Goal: Task Accomplishment & Management: Use online tool/utility

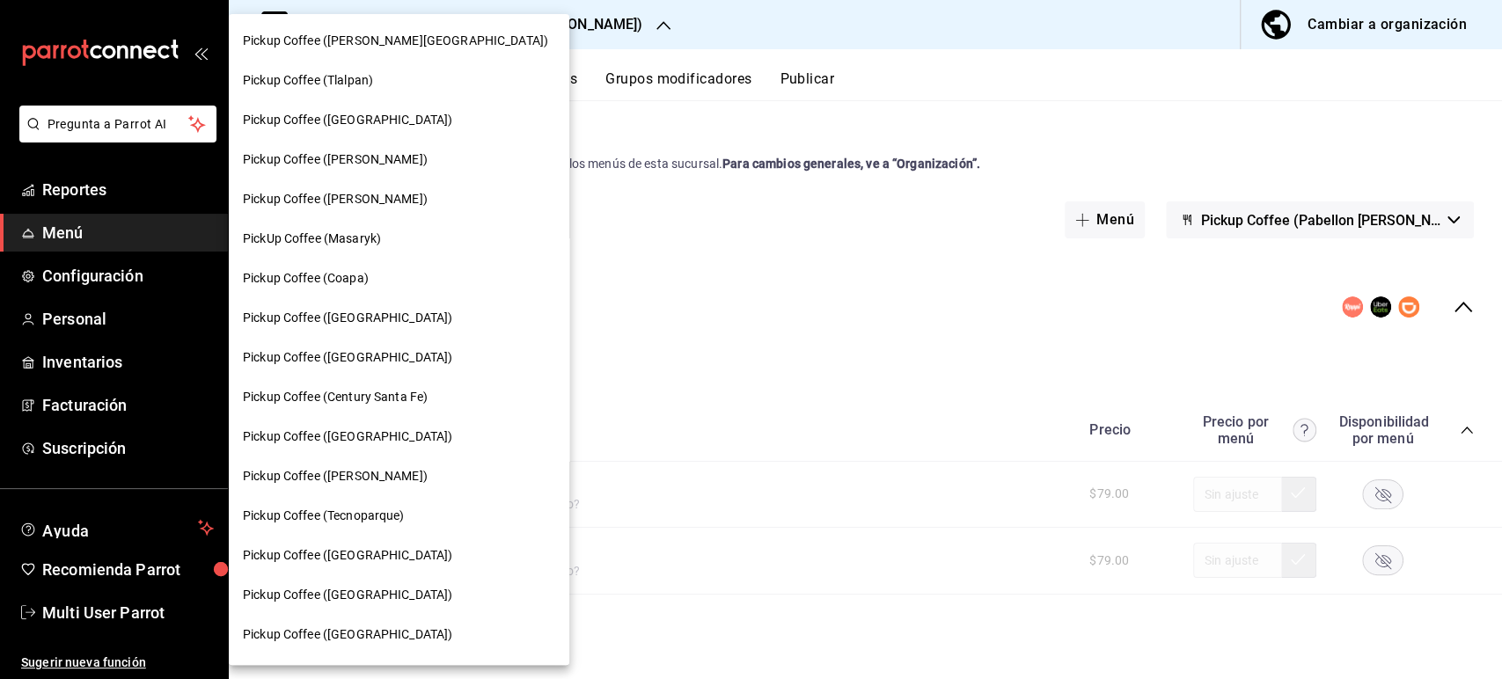
click at [393, 245] on div "PickUp Coffee (Masaryk)" at bounding box center [399, 239] width 312 height 18
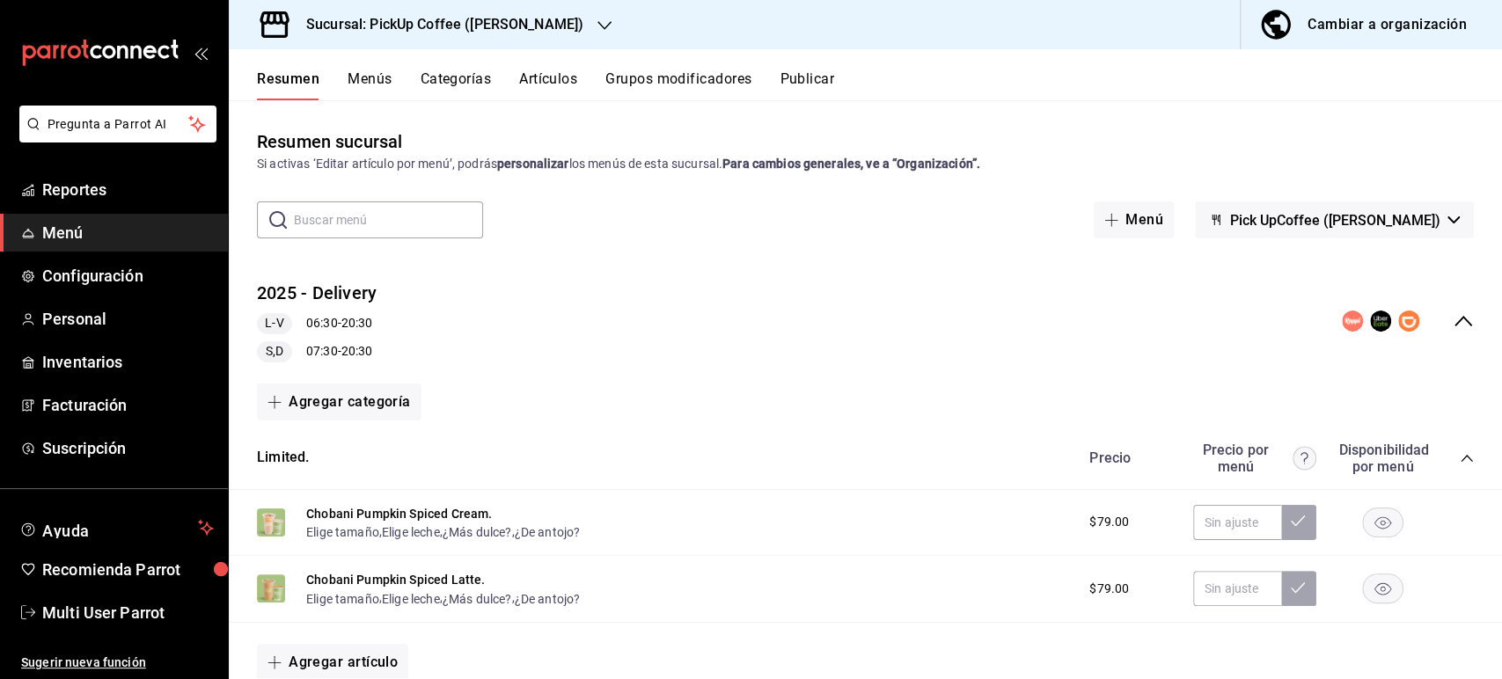
click at [1460, 452] on icon "collapse-category-row" at bounding box center [1467, 458] width 14 height 14
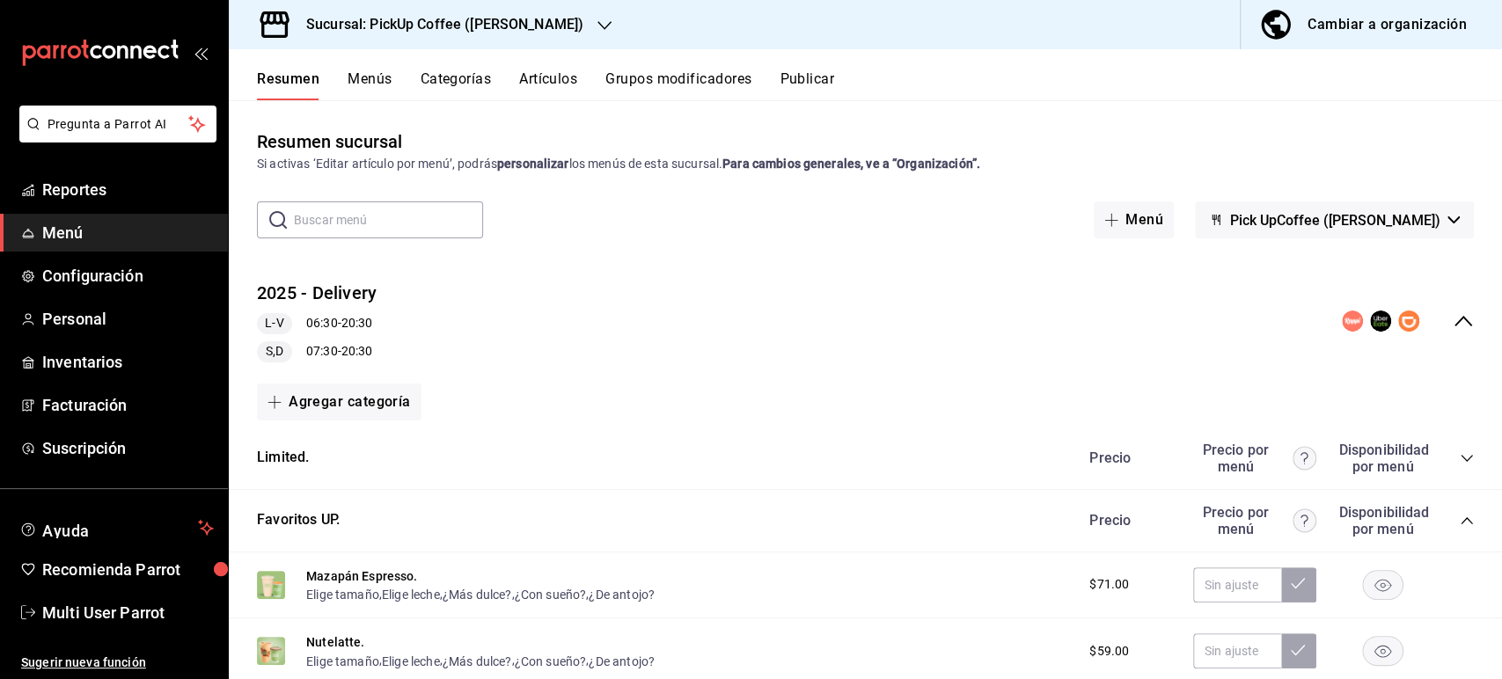
scroll to position [506, 0]
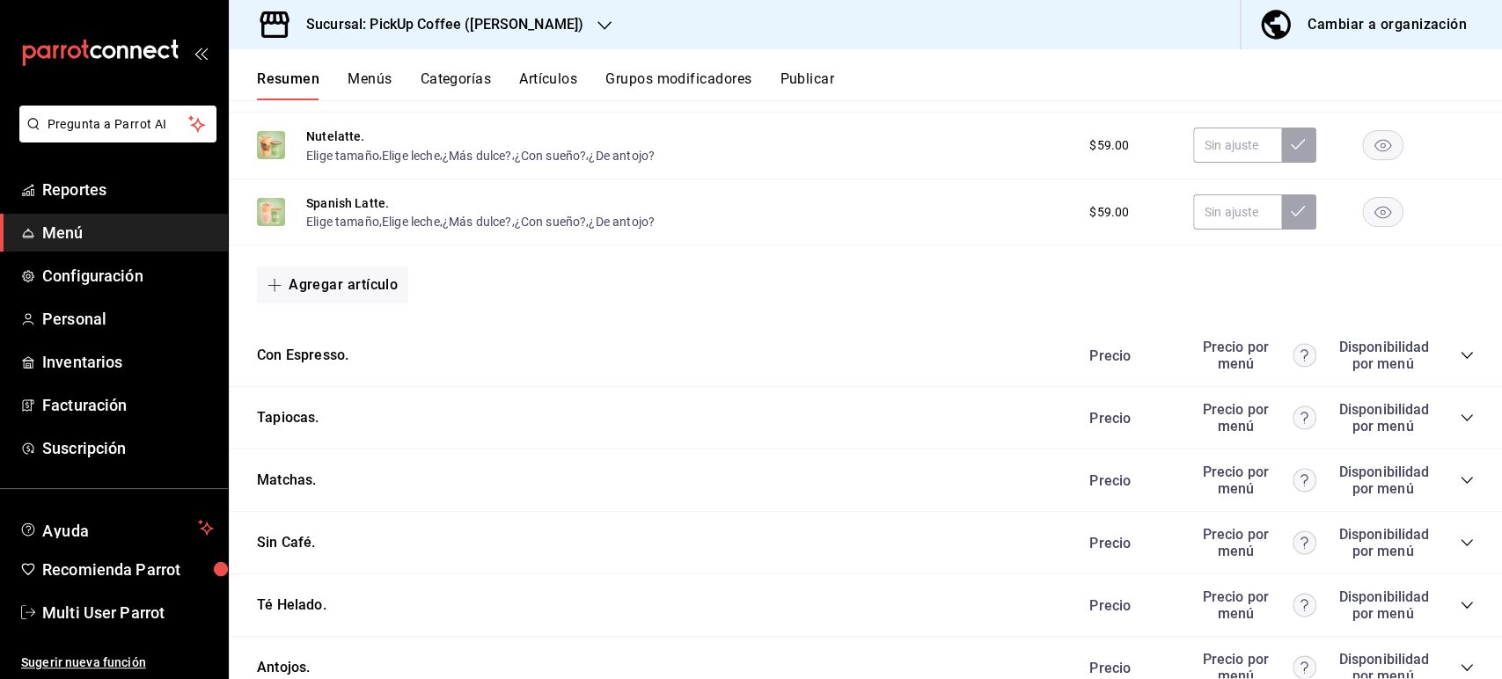
click at [1460, 611] on icon "collapse-category-row" at bounding box center [1467, 605] width 14 height 14
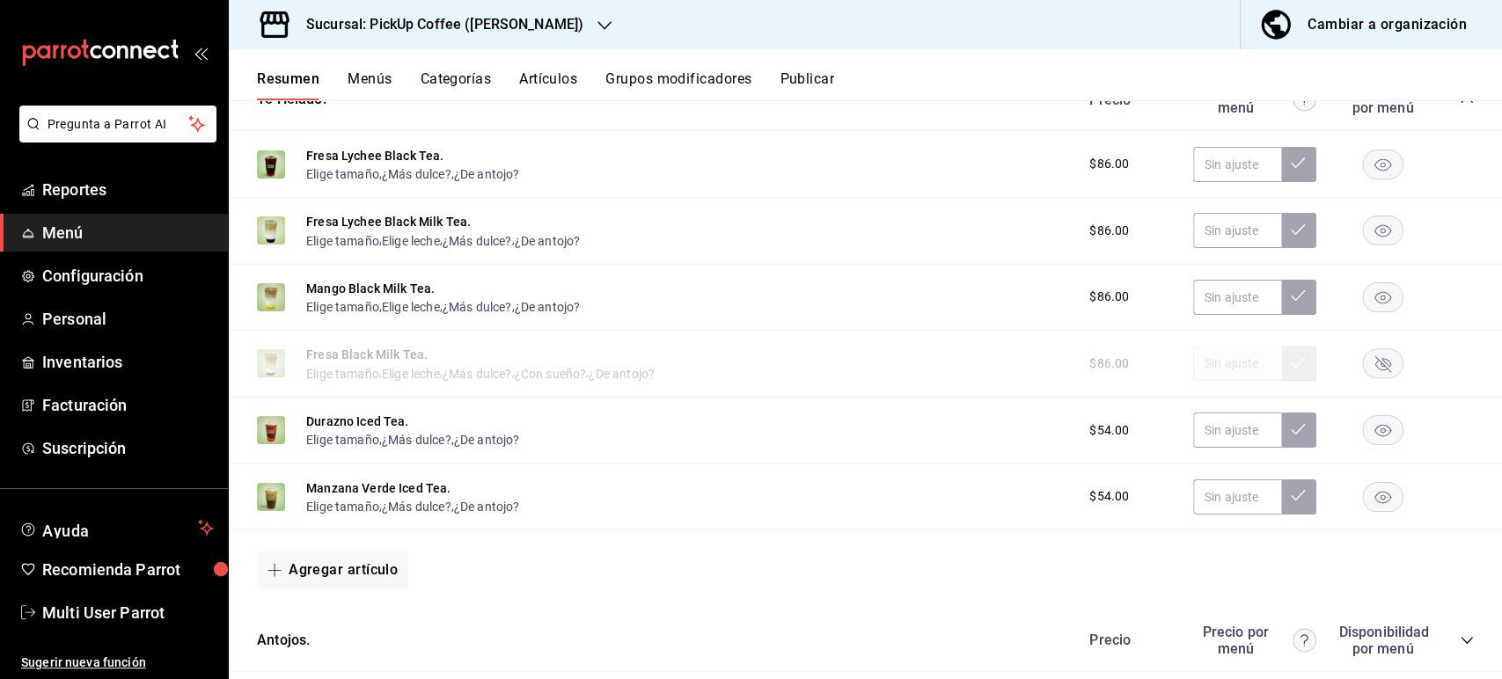
click at [1460, 648] on icon "collapse-category-row" at bounding box center [1467, 641] width 14 height 14
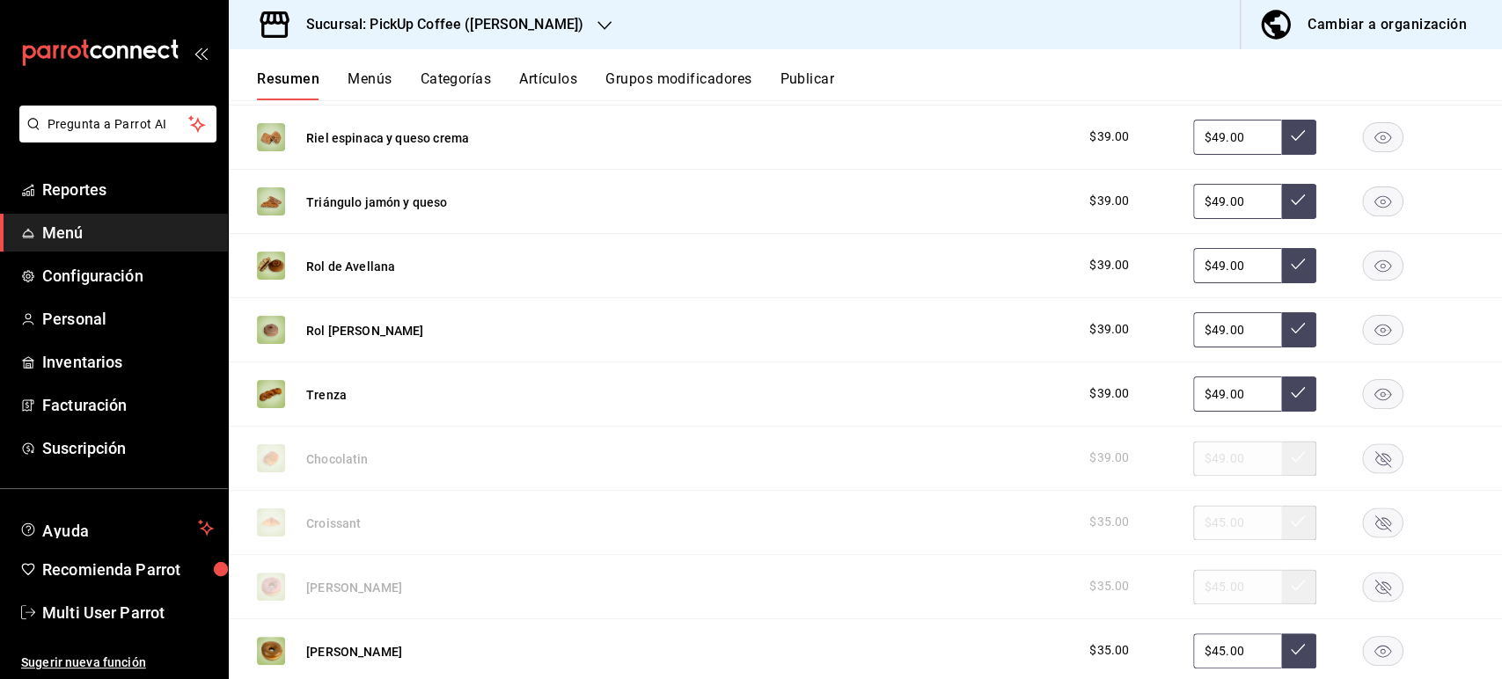
scroll to position [1575, 0]
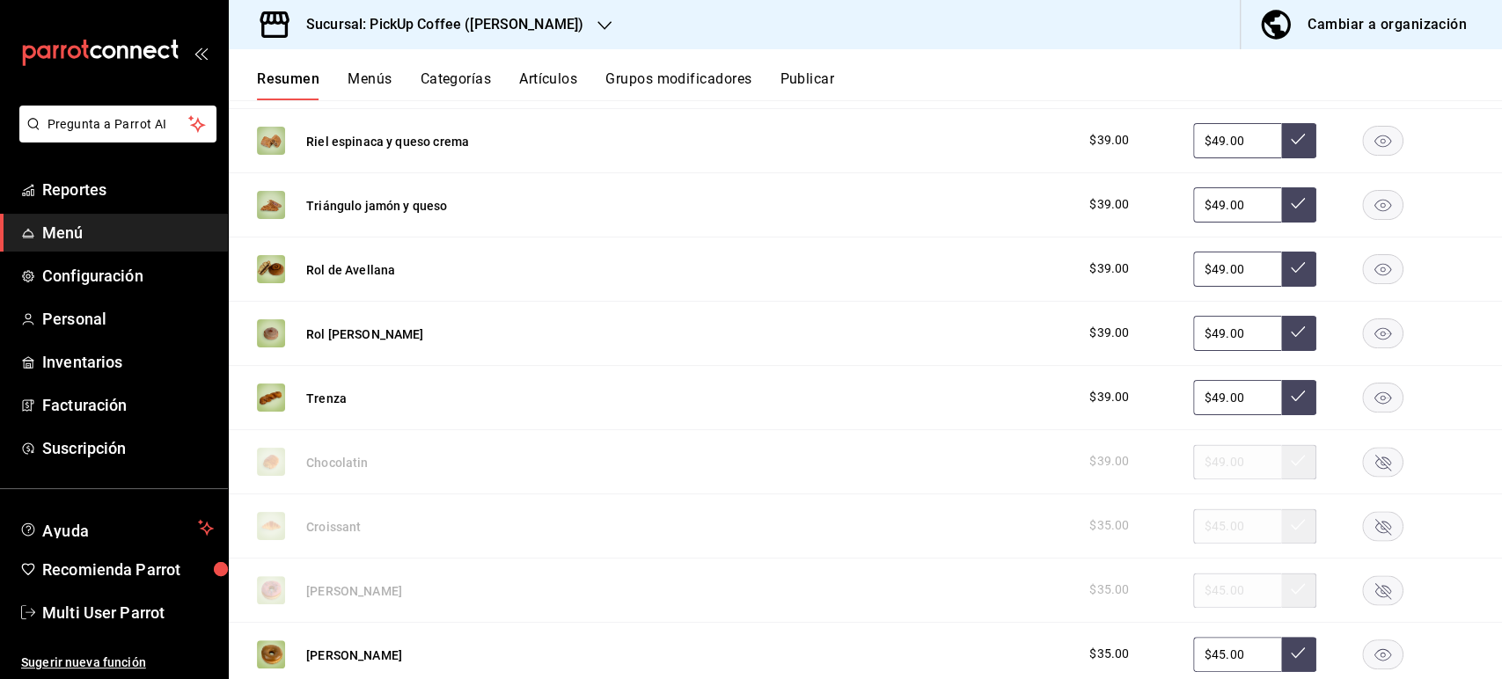
click at [1363, 144] on rect "button" at bounding box center [1383, 140] width 40 height 29
click at [1368, 205] on rect "button" at bounding box center [1383, 204] width 40 height 29
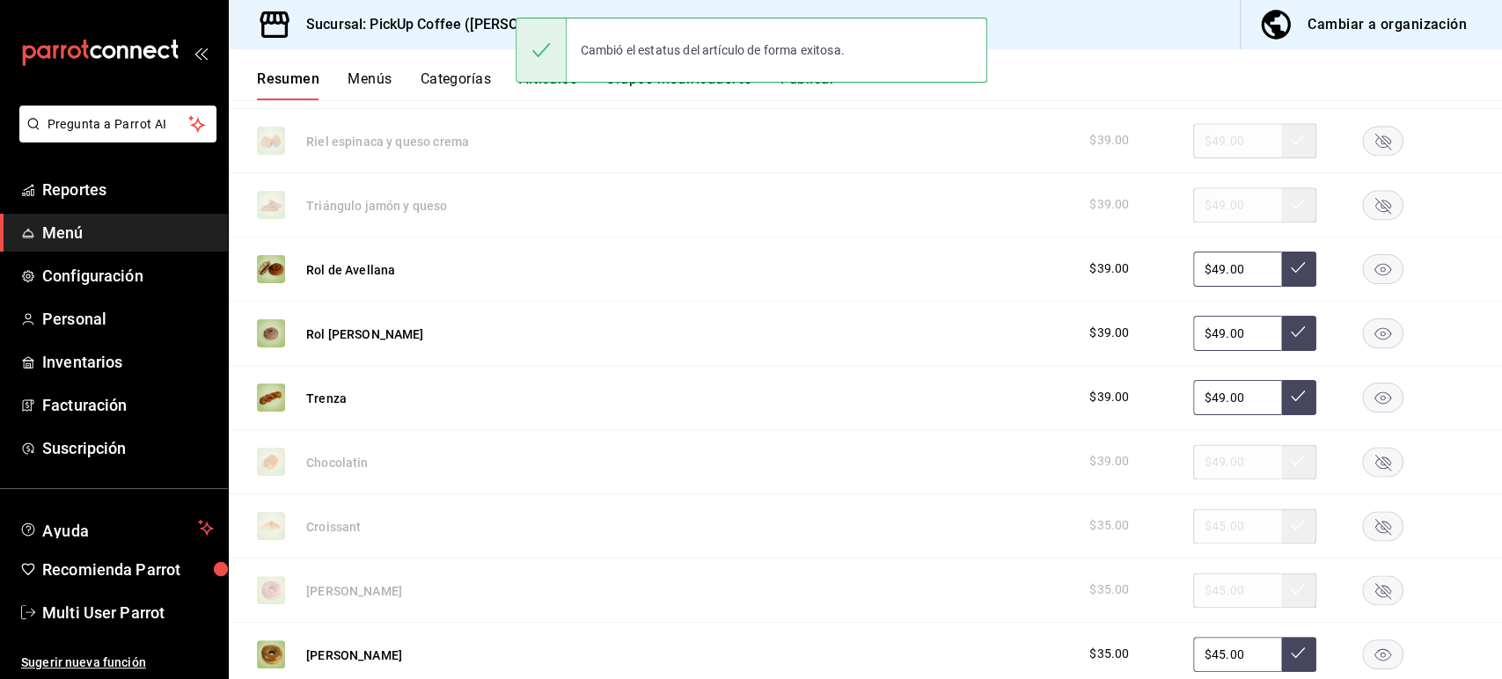
click at [832, 84] on div "Cambió el estatus del artículo de forma exitosa." at bounding box center [752, 50] width 472 height 76
click at [814, 85] on div "Cambió el estatus del artículo de forma exitosa." at bounding box center [752, 50] width 472 height 76
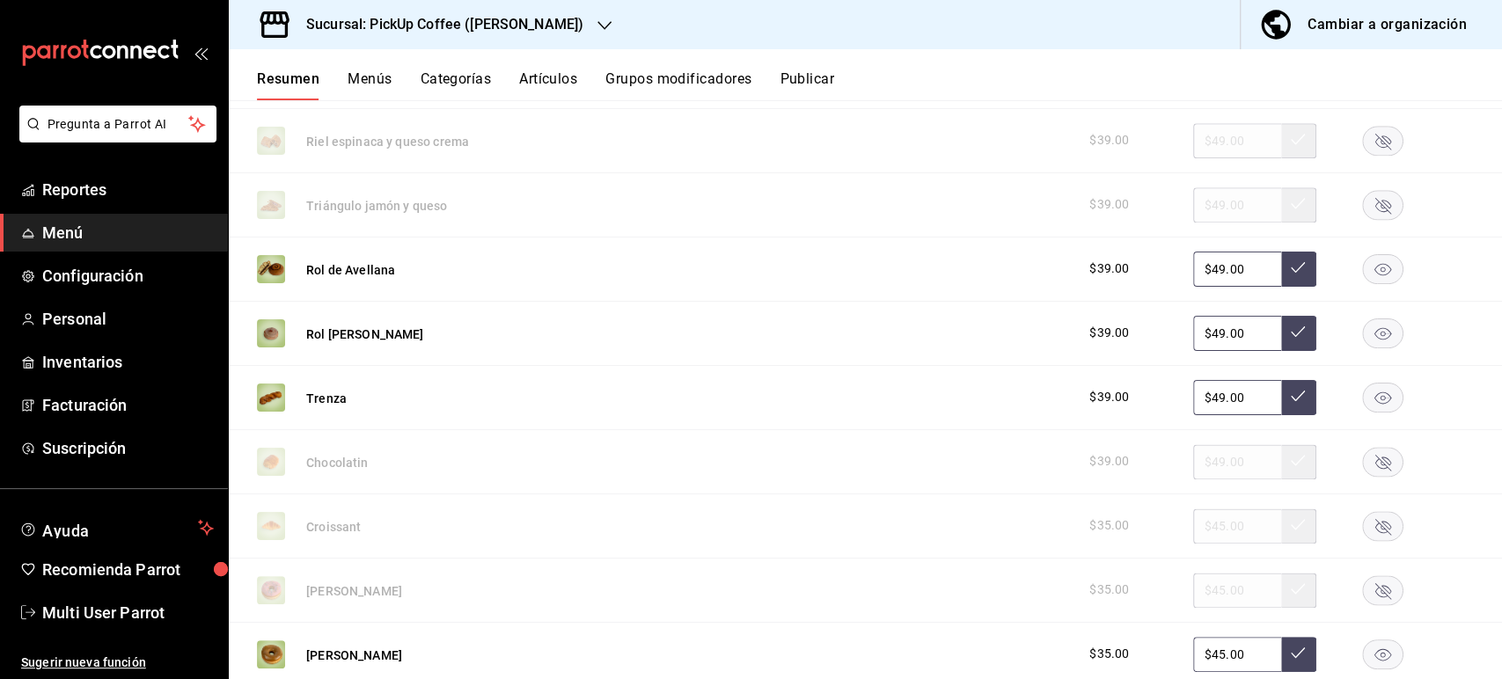
click at [816, 86] on button "Publicar" at bounding box center [807, 85] width 55 height 30
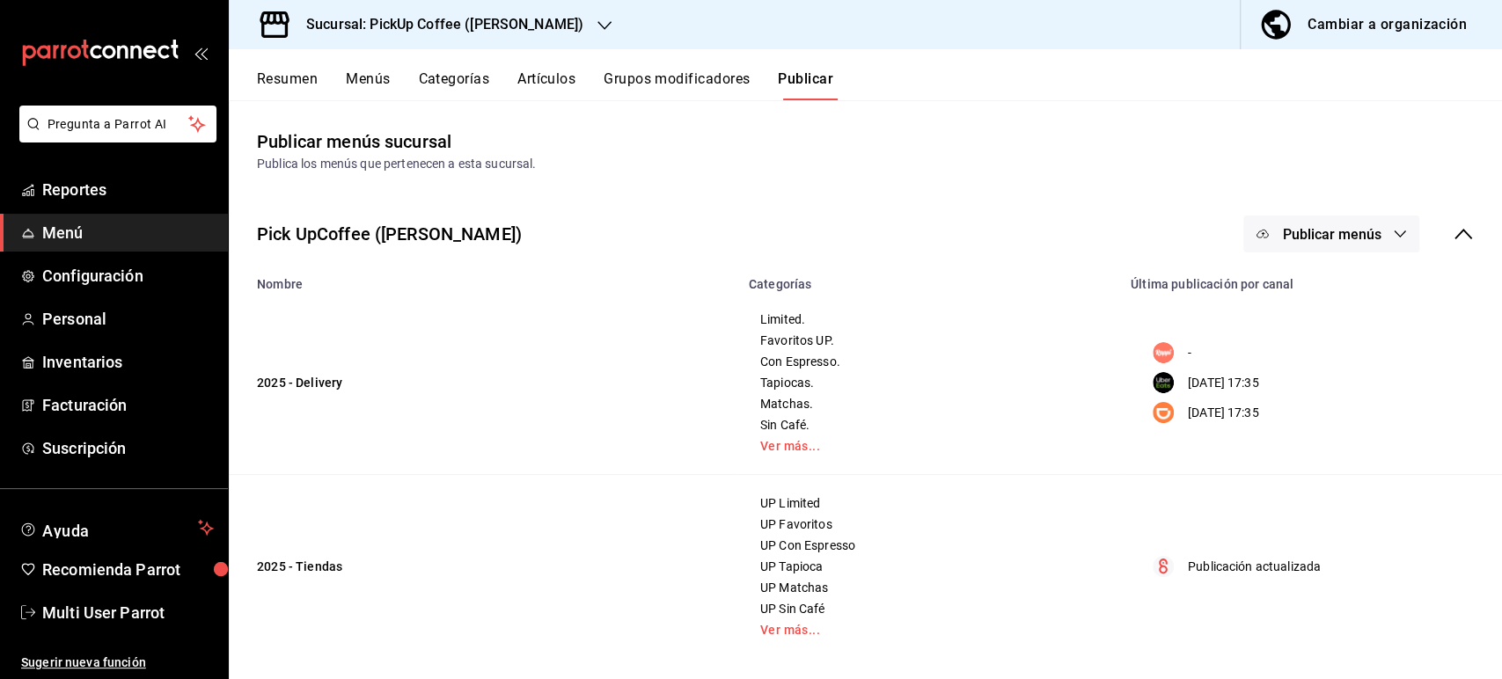
click at [299, 75] on button "Resumen" at bounding box center [287, 85] width 61 height 30
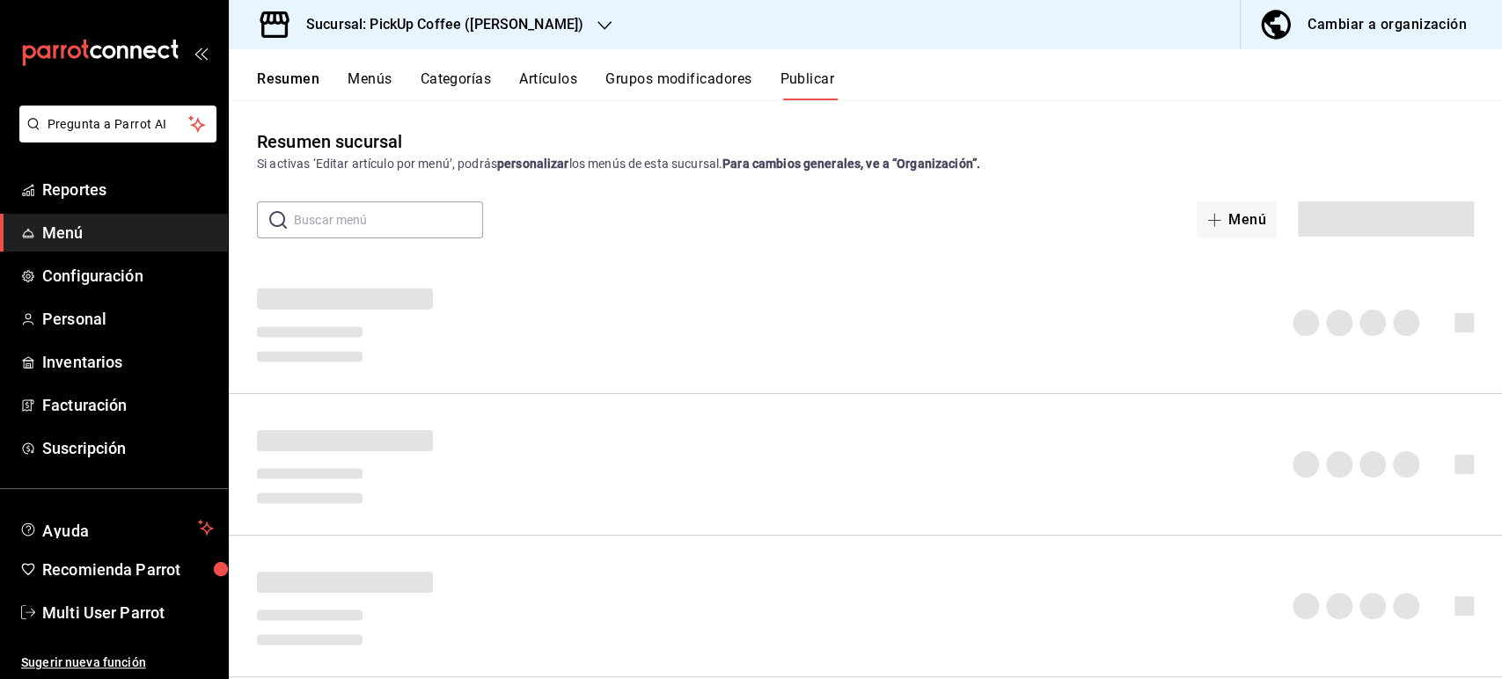
click at [511, 12] on div "Sucursal: PickUp Coffee ([PERSON_NAME])" at bounding box center [431, 24] width 376 height 49
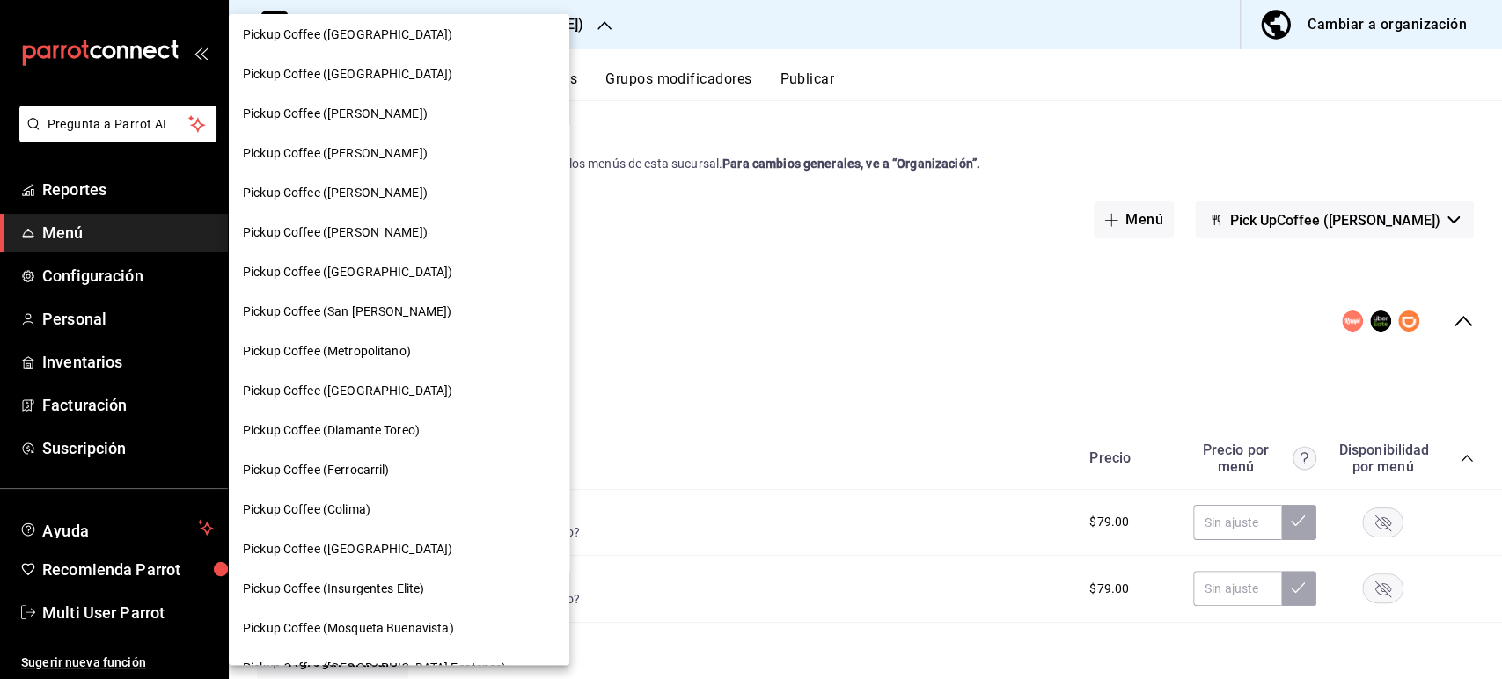
scroll to position [867, 0]
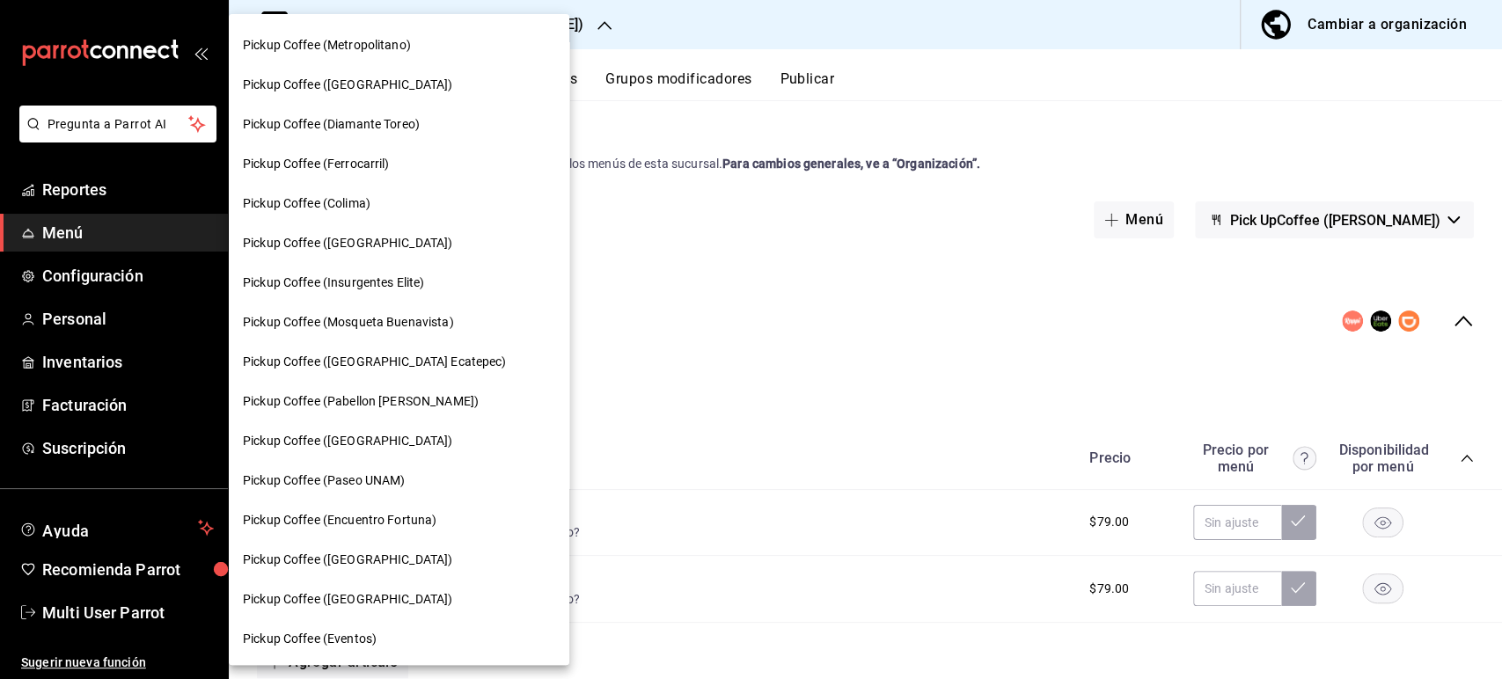
click at [404, 397] on span "Pickup Coffee (Pabellon [PERSON_NAME])" at bounding box center [361, 402] width 236 height 18
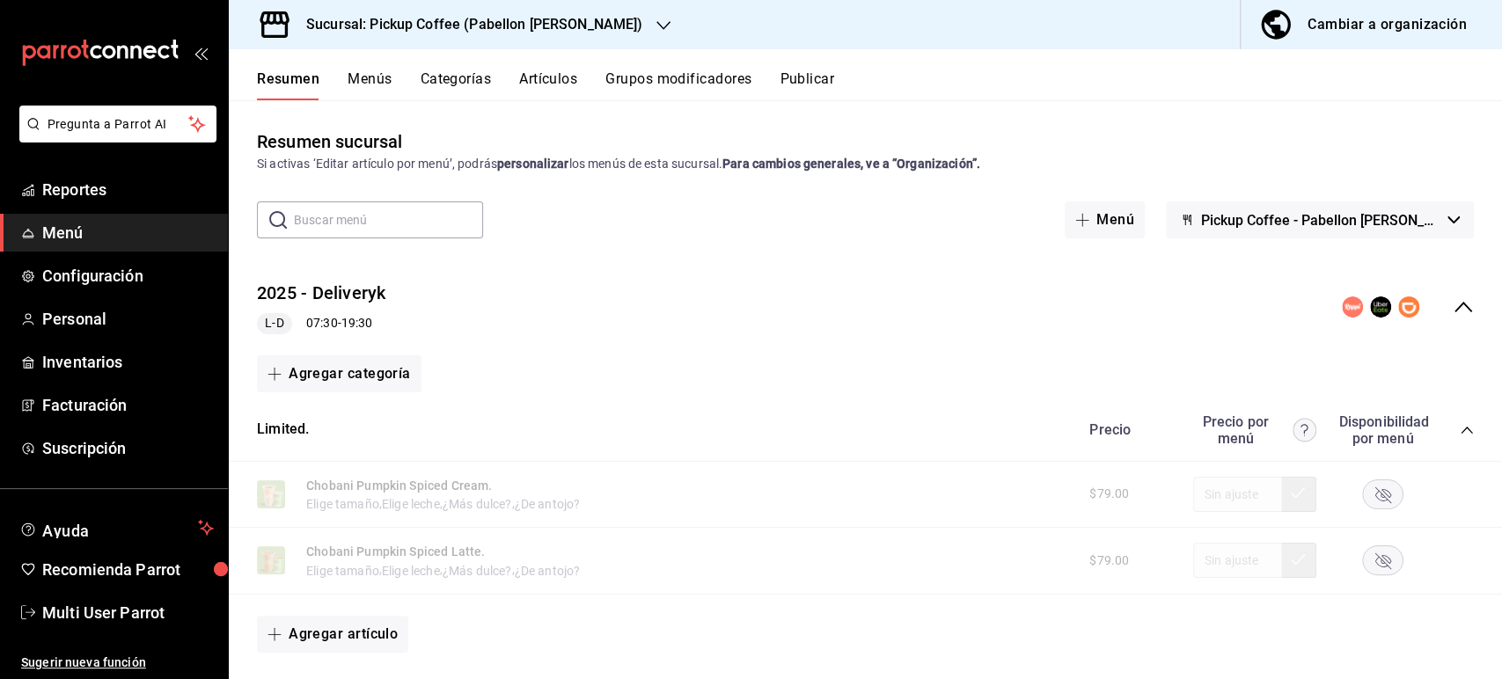
click at [1461, 429] on icon "collapse-category-row" at bounding box center [1466, 430] width 11 height 7
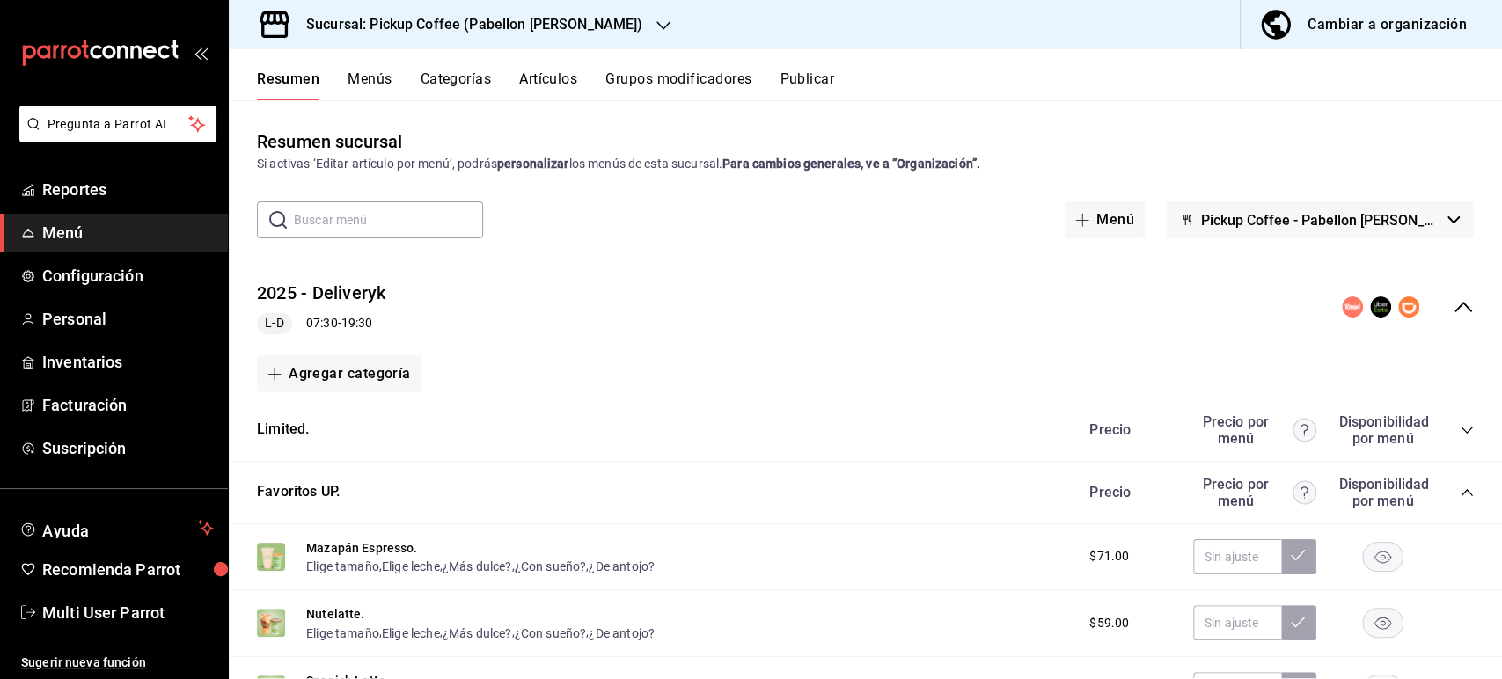
click at [1460, 495] on icon "collapse-category-row" at bounding box center [1467, 493] width 14 height 14
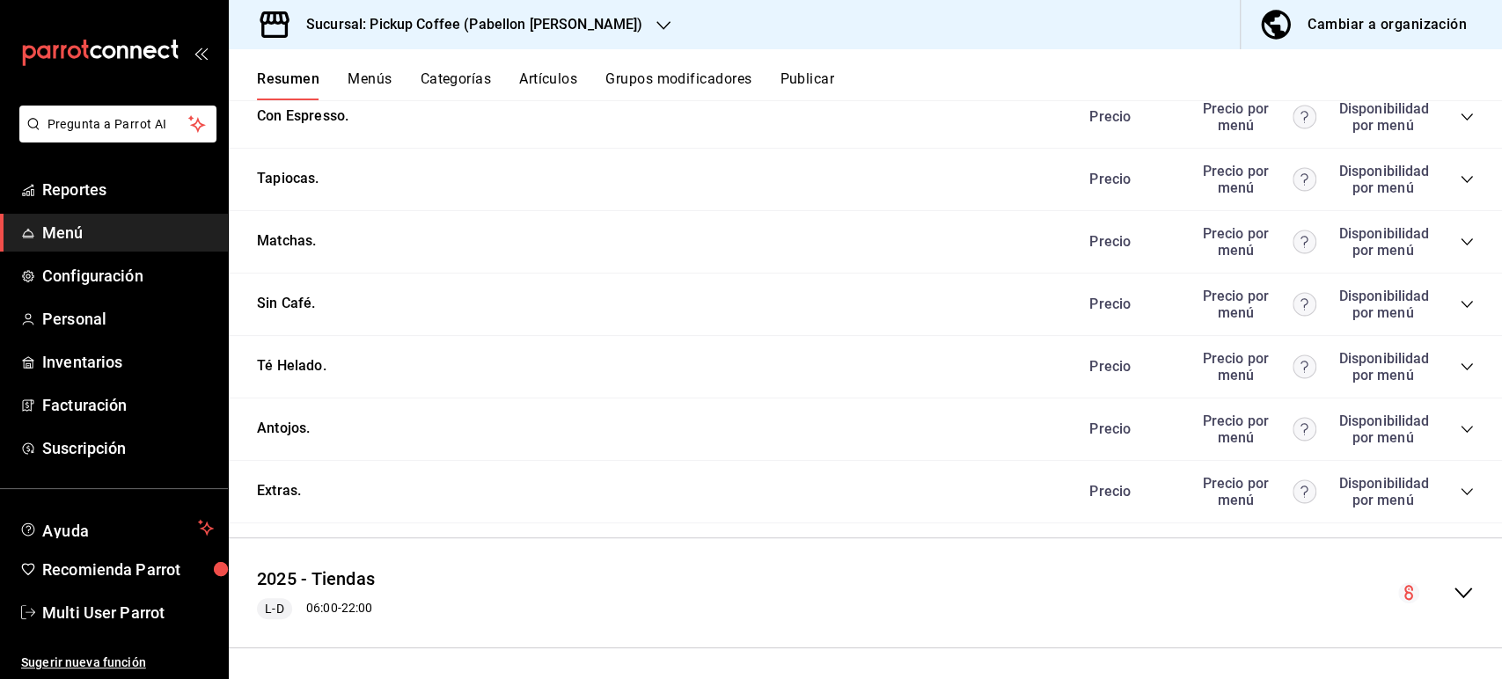
scroll to position [451, 0]
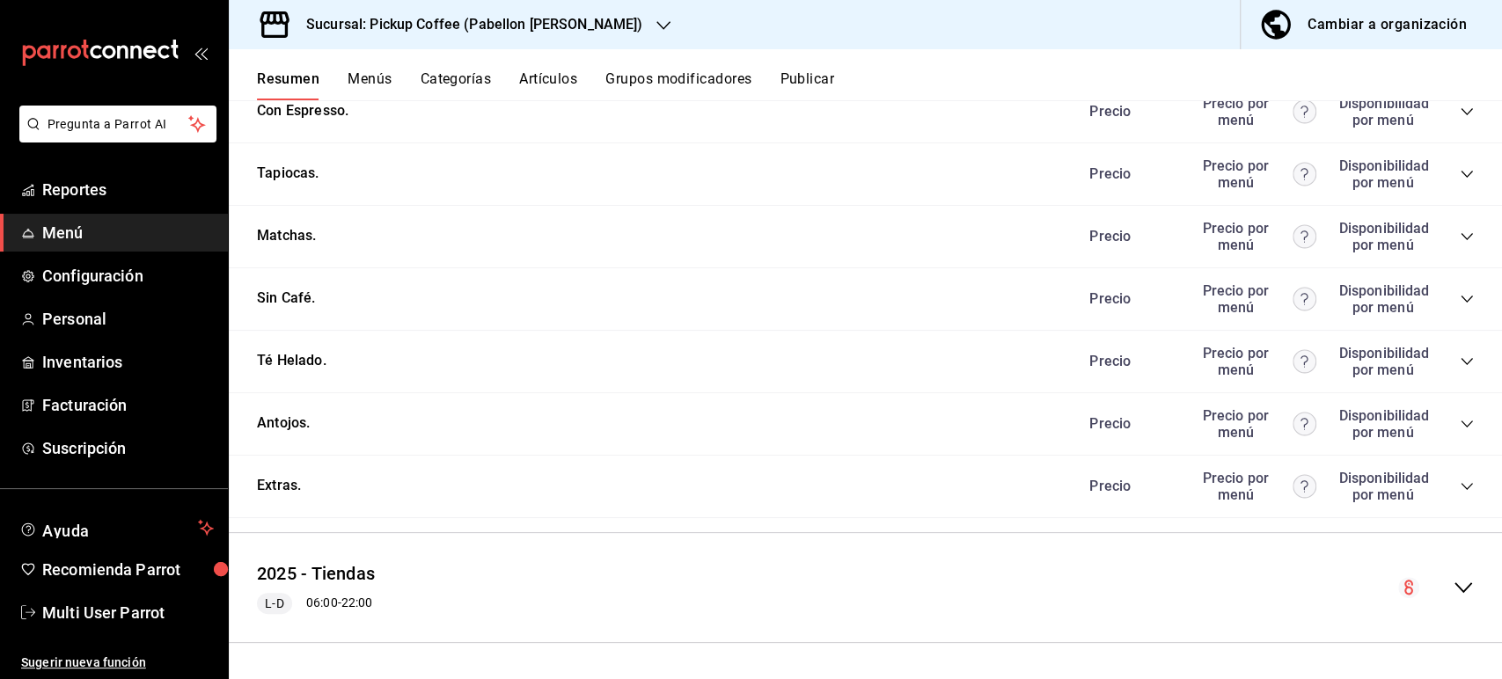
click at [1460, 490] on icon "collapse-category-row" at bounding box center [1467, 487] width 14 height 14
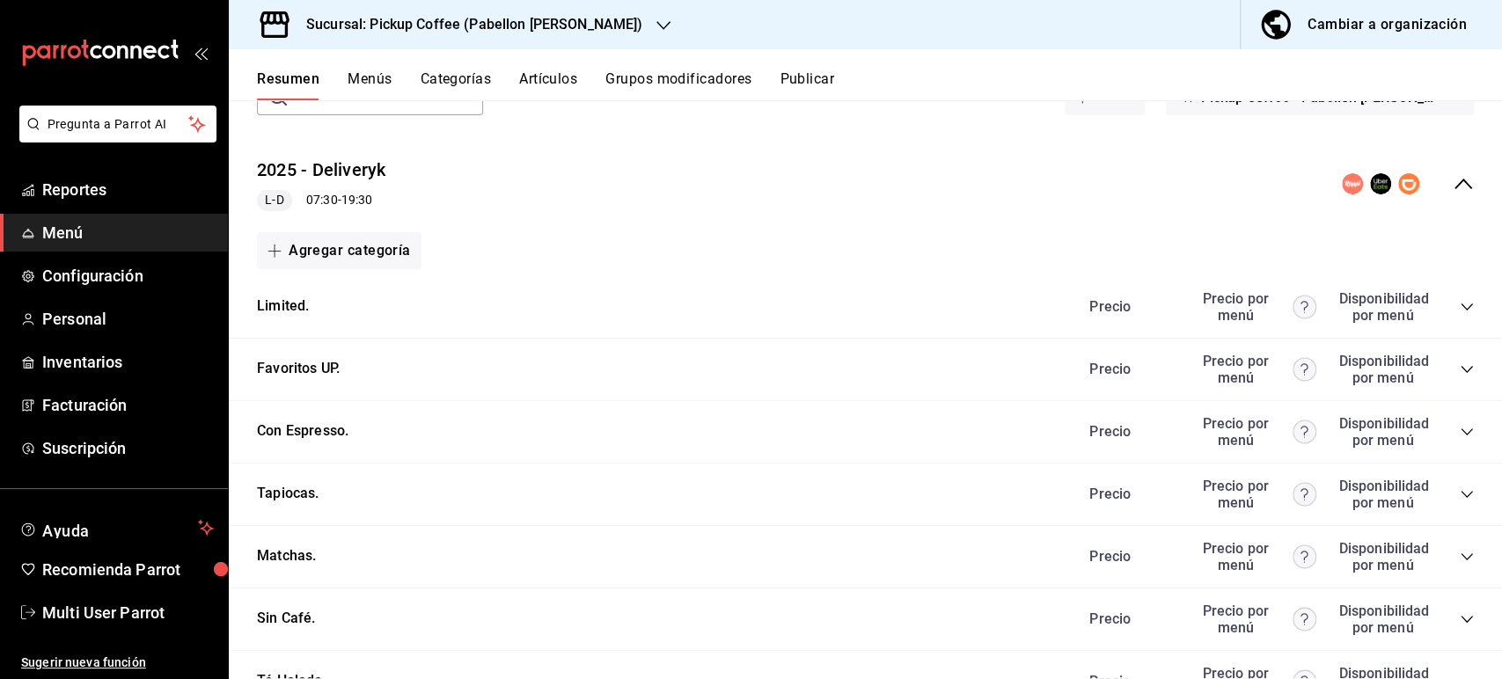
scroll to position [115, 0]
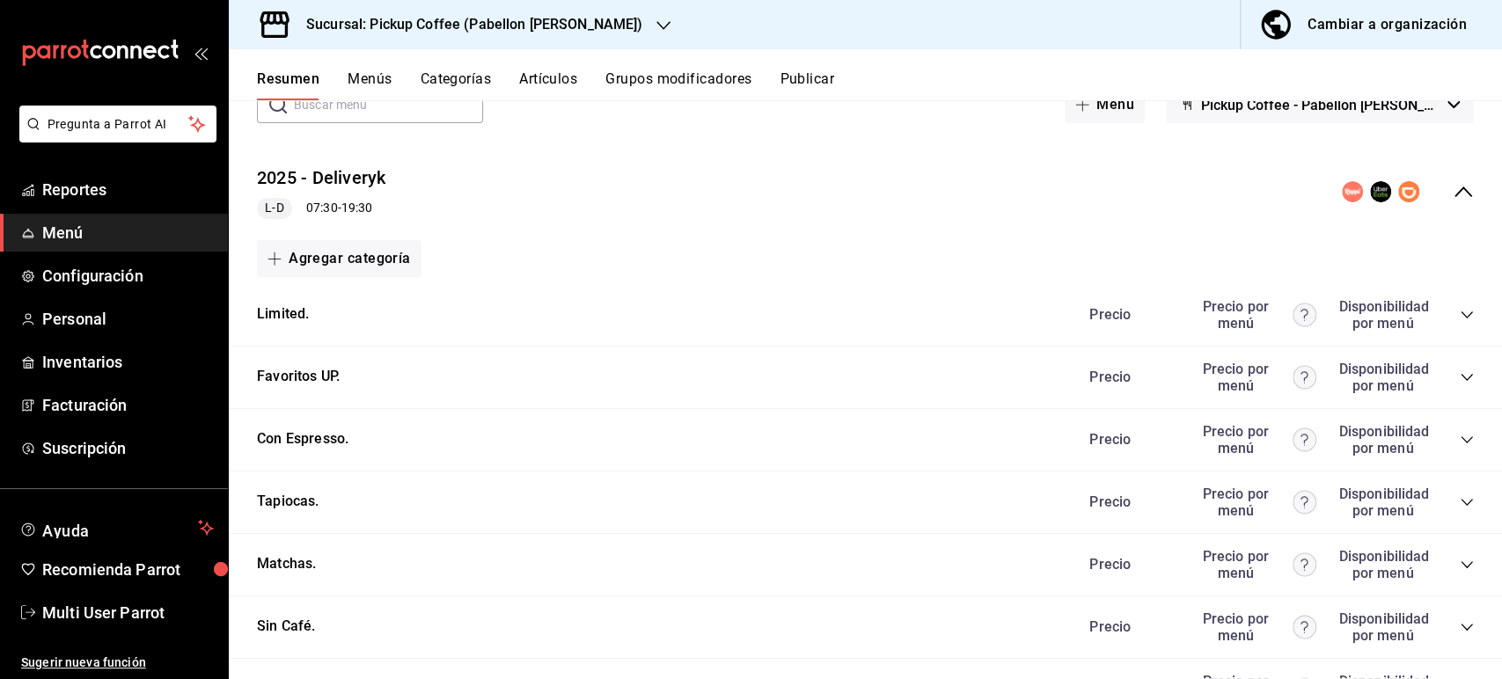
click at [1460, 318] on icon "collapse-category-row" at bounding box center [1467, 315] width 14 height 14
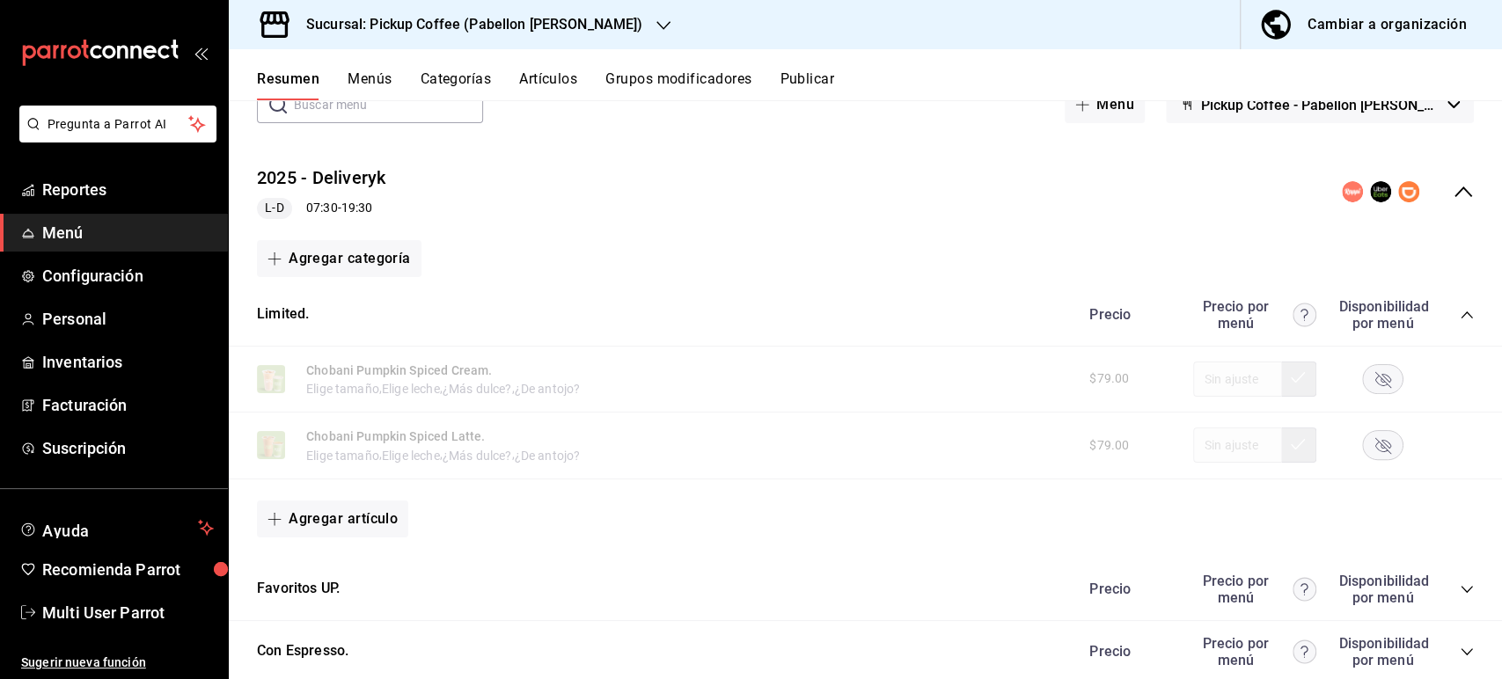
click at [1460, 591] on icon "collapse-category-row" at bounding box center [1467, 590] width 14 height 14
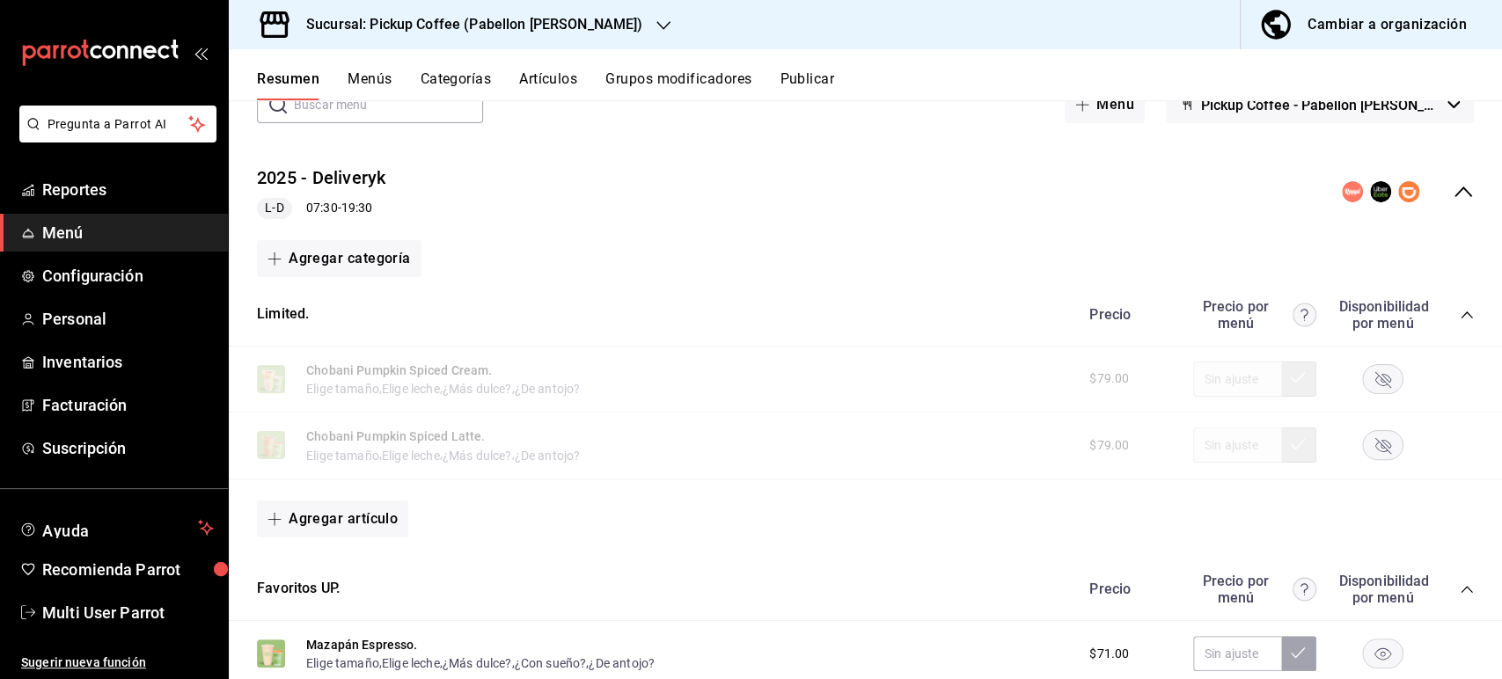
scroll to position [449, 0]
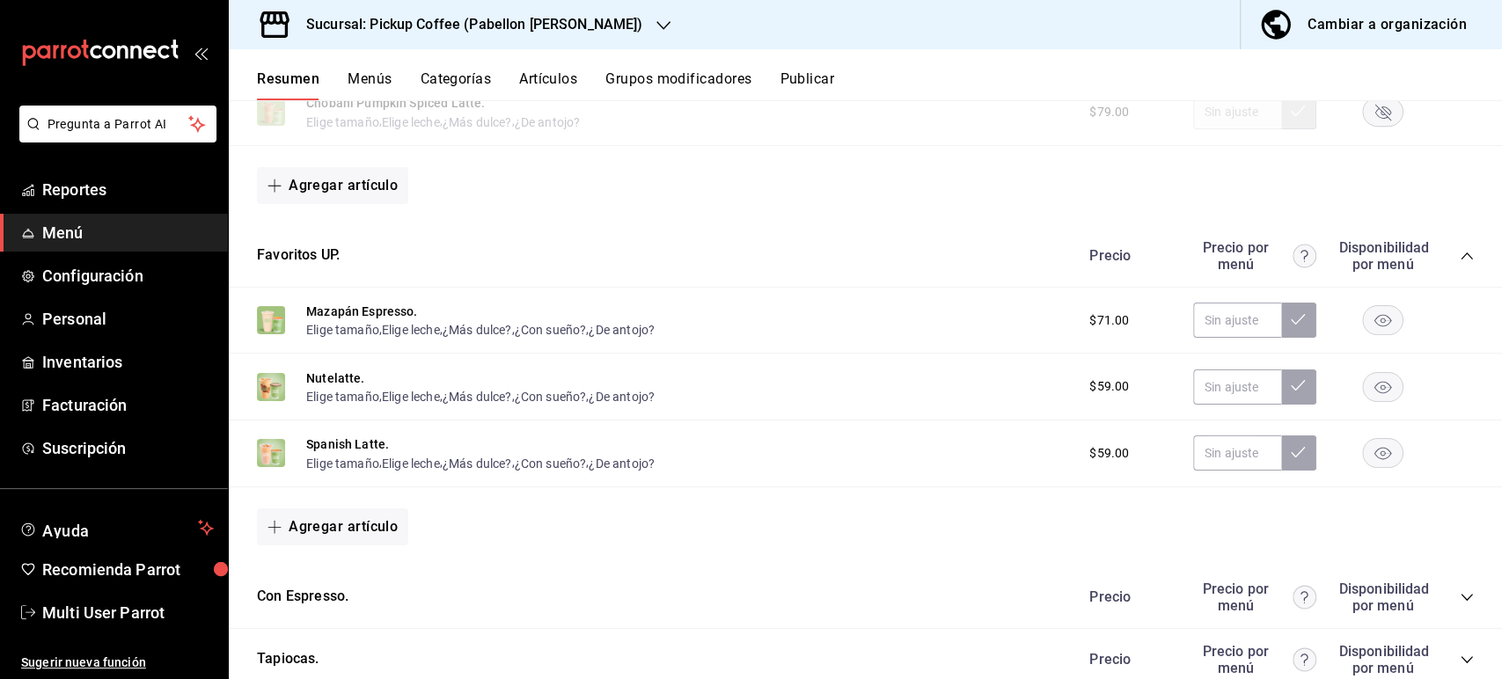
click at [591, 17] on h3 "Sucursal: Pickup Coffee (Pabellon [PERSON_NAME])" at bounding box center [467, 24] width 350 height 21
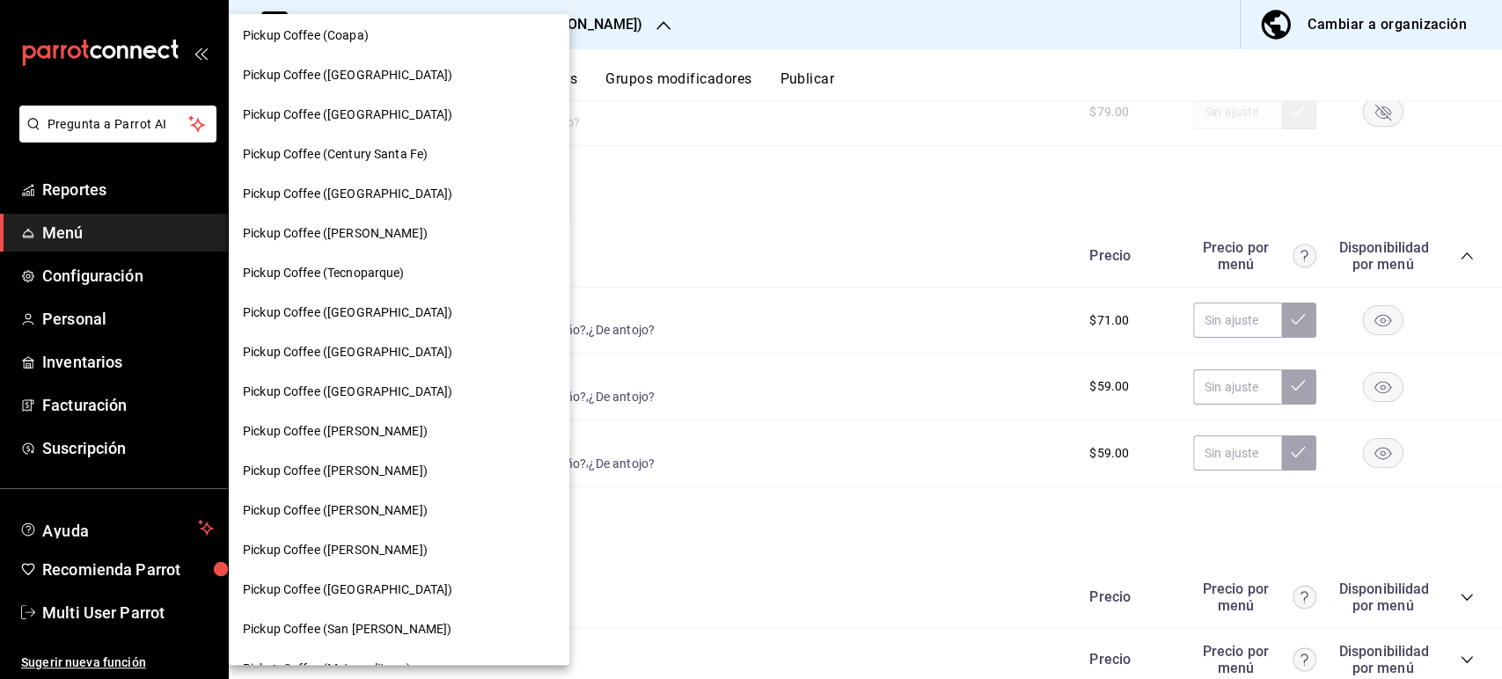
scroll to position [254, 0]
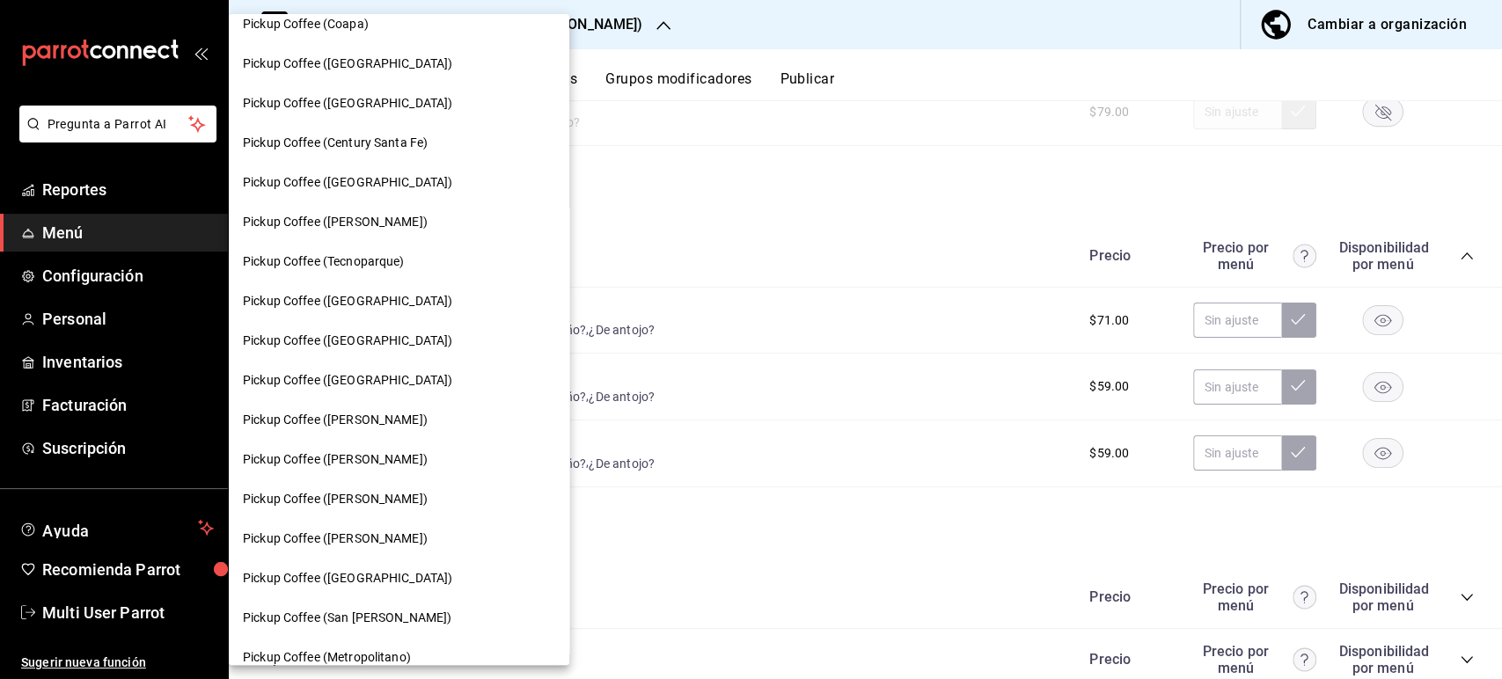
click at [385, 501] on span "Pickup Coffee ([PERSON_NAME])" at bounding box center [335, 499] width 185 height 18
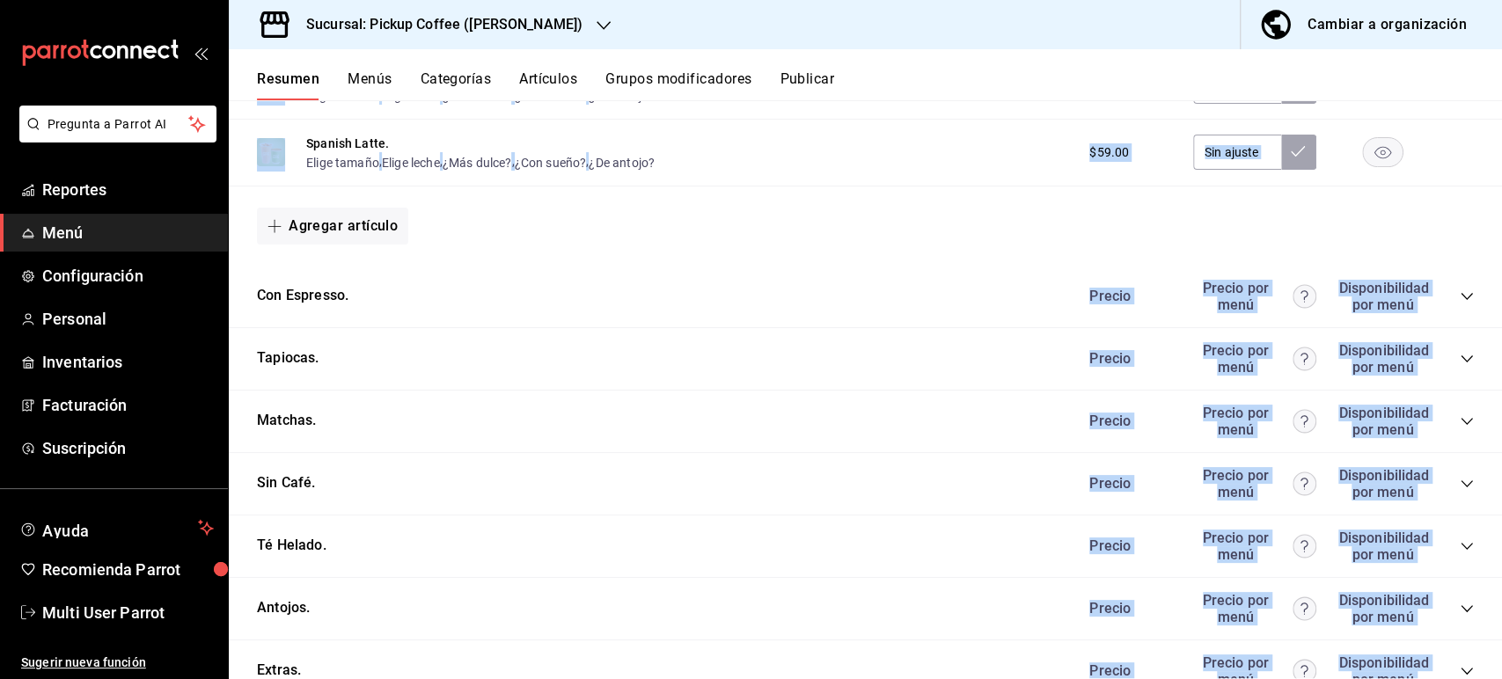
scroll to position [943, 0]
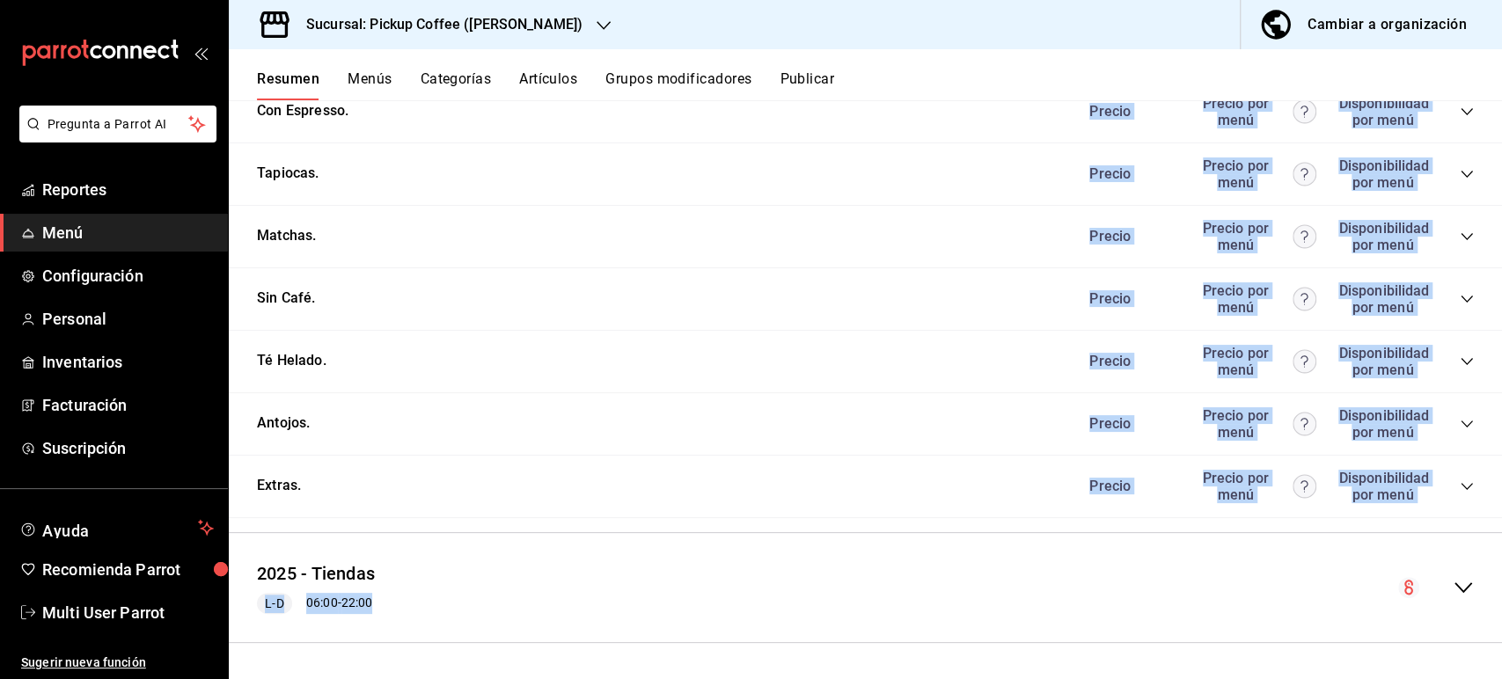
drag, startPoint x: 1501, startPoint y: 307, endPoint x: 1486, endPoint y: 725, distance: 418.3
click at [1486, 679] on html "Pregunta a Parrot AI Reportes Menú Configuración Personal Inventarios Facturaci…" at bounding box center [751, 339] width 1502 height 679
click at [1460, 174] on icon "collapse-category-row" at bounding box center [1467, 174] width 14 height 14
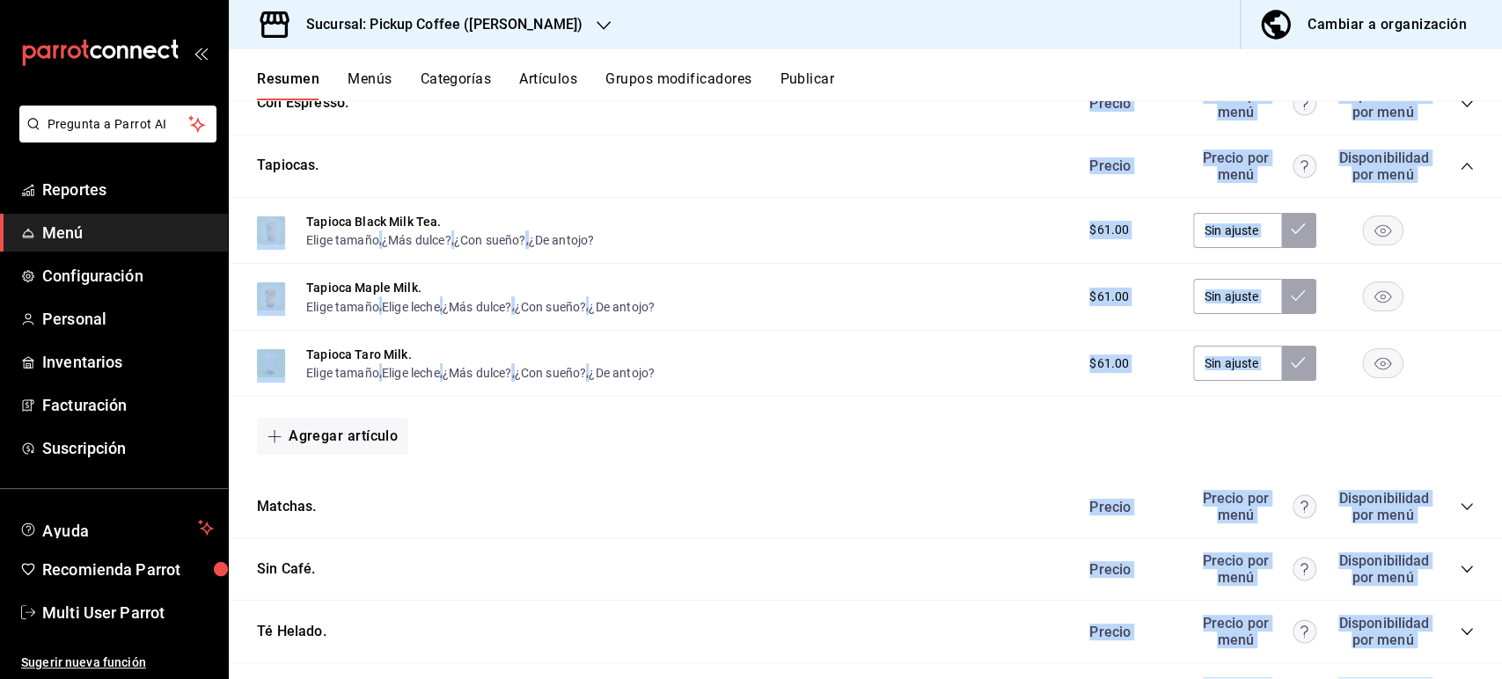
scroll to position [437, 0]
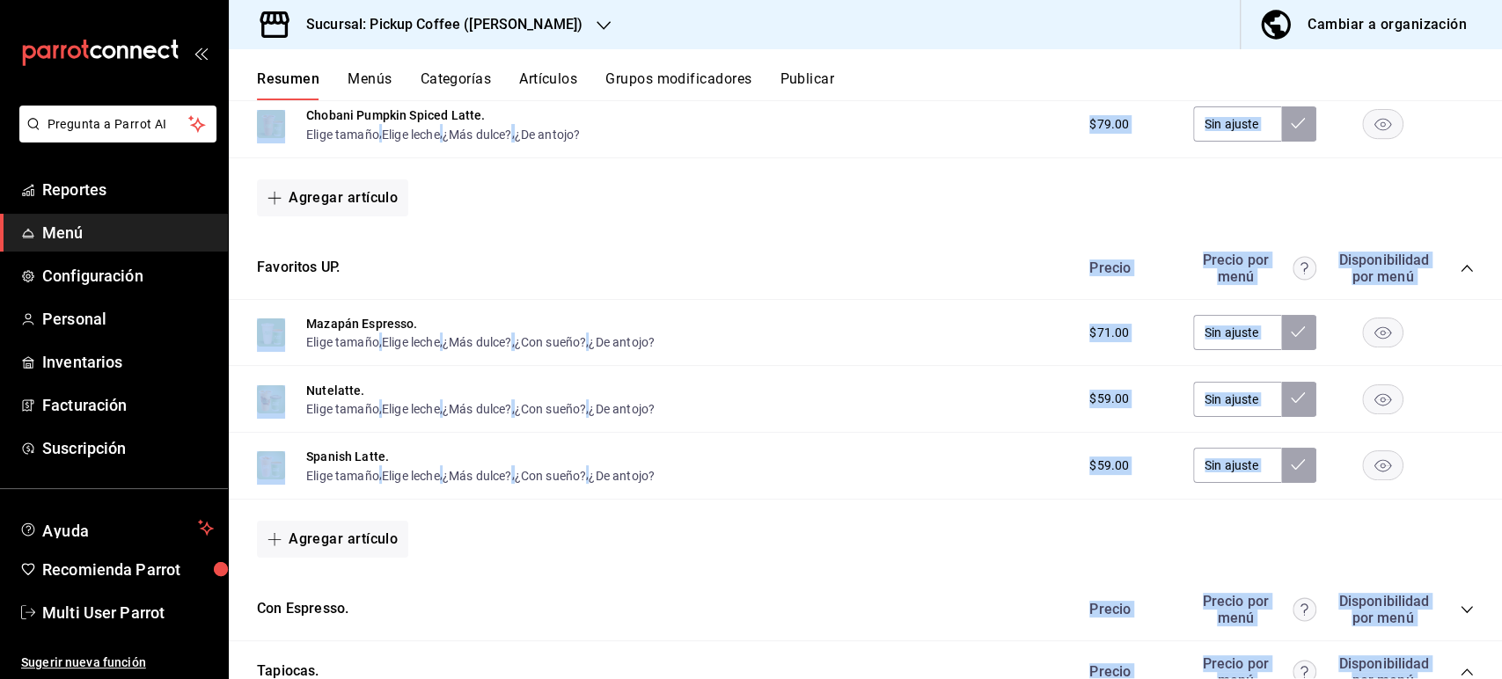
click at [1501, 173] on div "Resumen sucursal Si activas ‘Editar artículo por menú’, podrás personalizar los…" at bounding box center [865, 389] width 1273 height 578
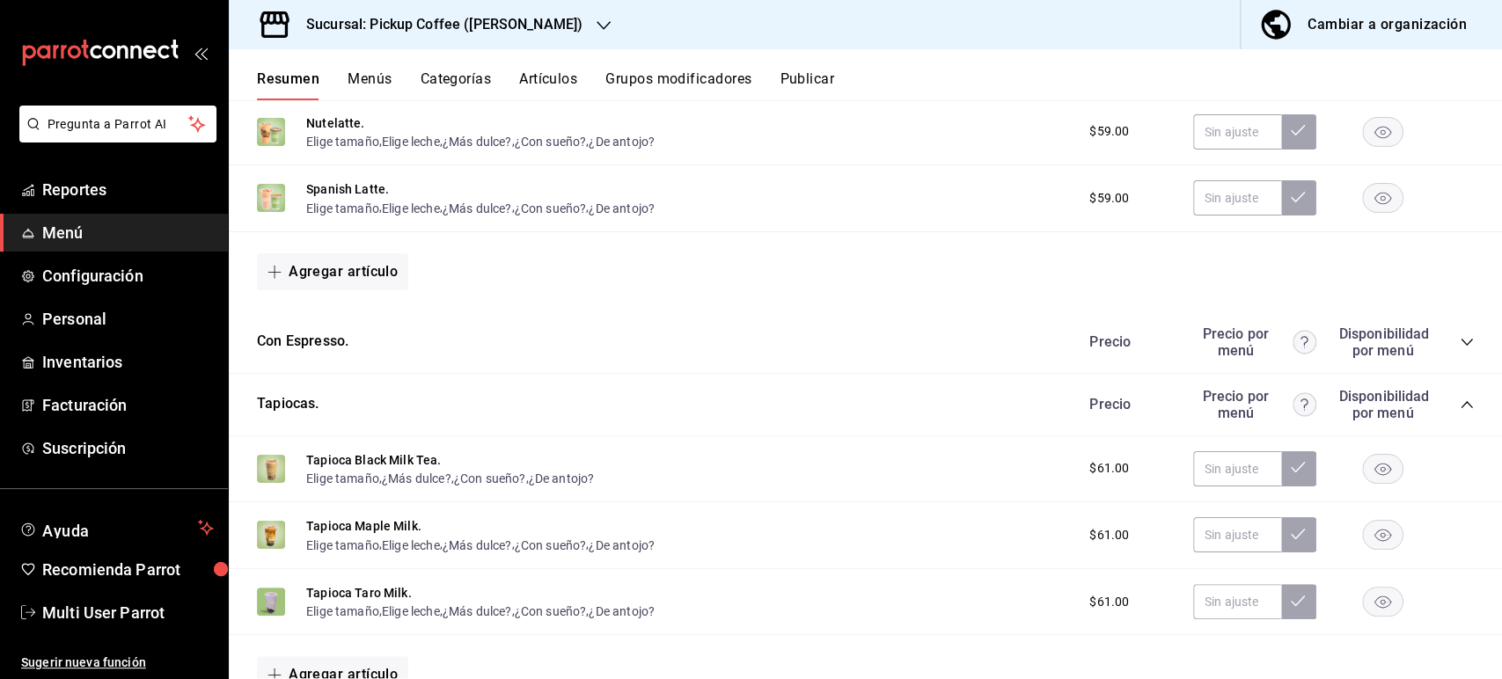
scroll to position [852, 0]
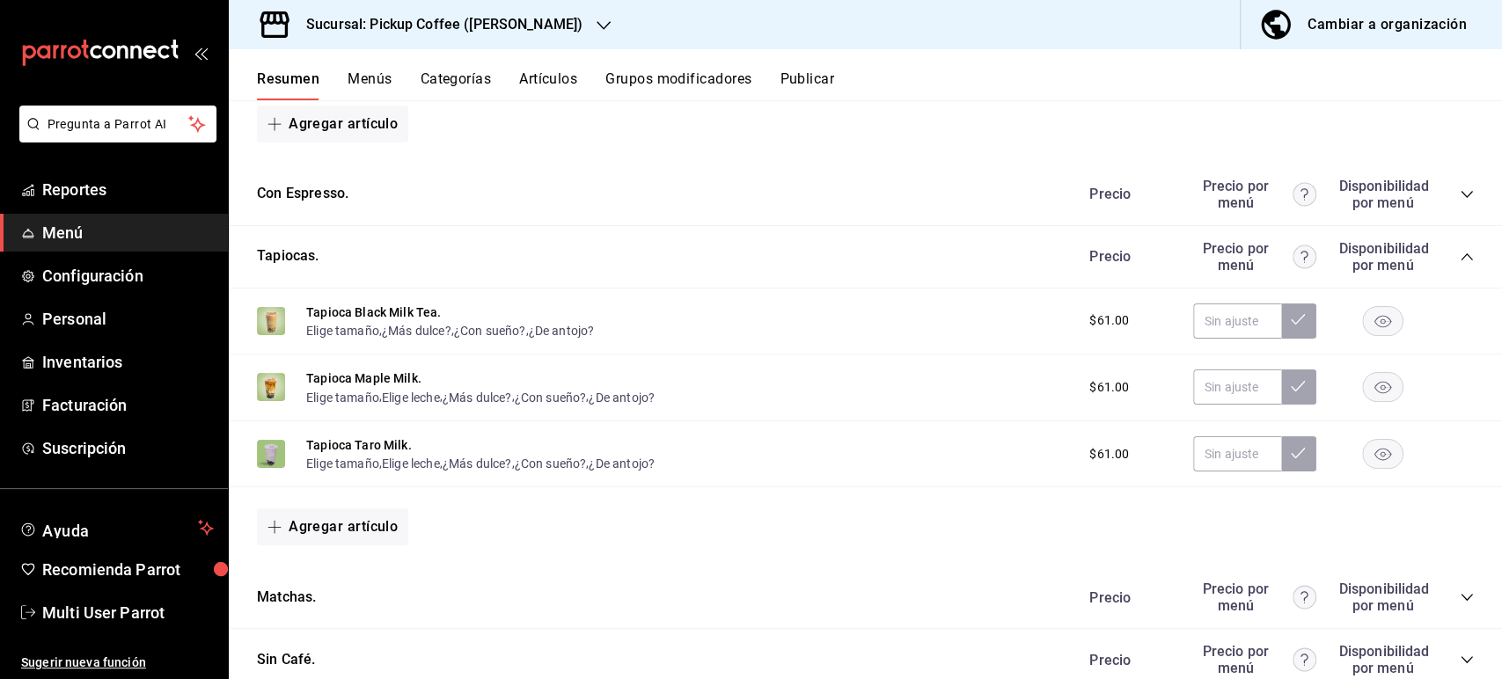
click at [1363, 320] on rect "button" at bounding box center [1383, 320] width 40 height 29
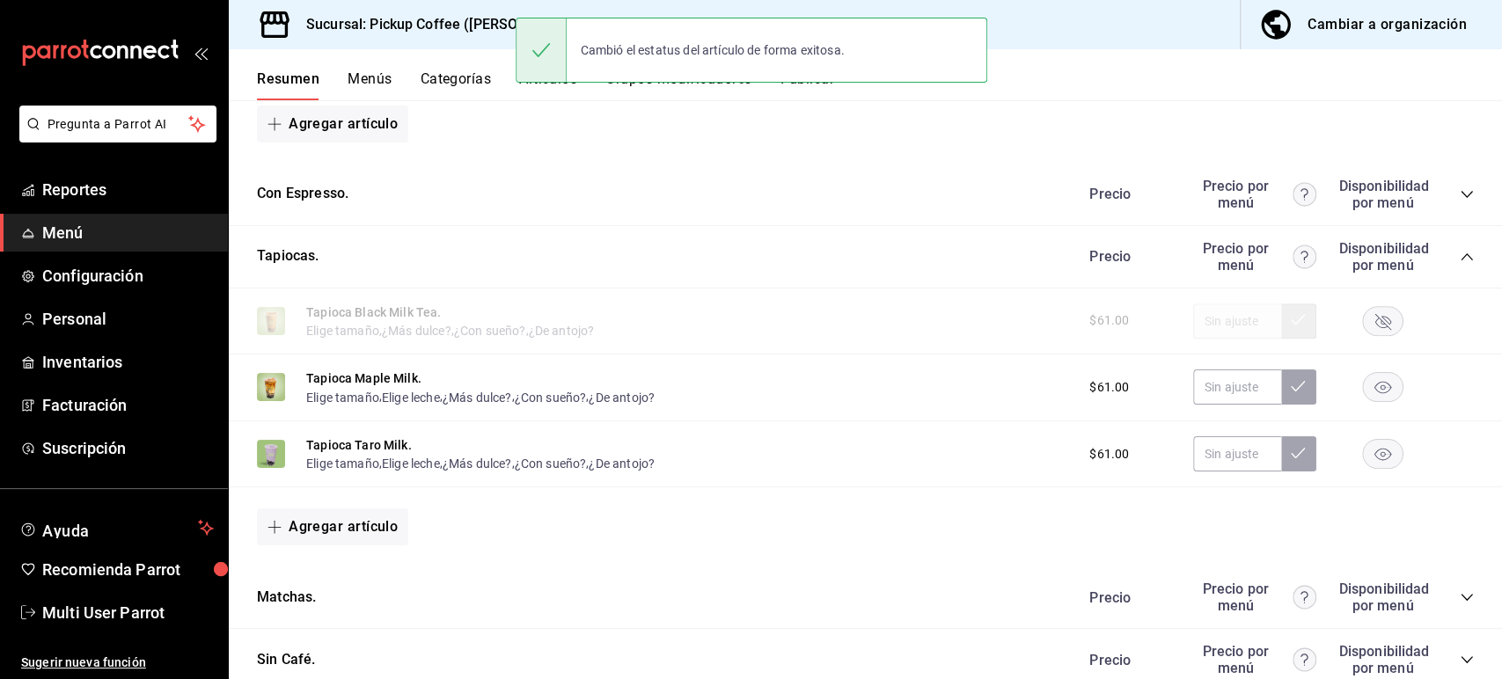
click at [818, 85] on div "Cambió el estatus del artículo de forma exitosa." at bounding box center [752, 50] width 472 height 76
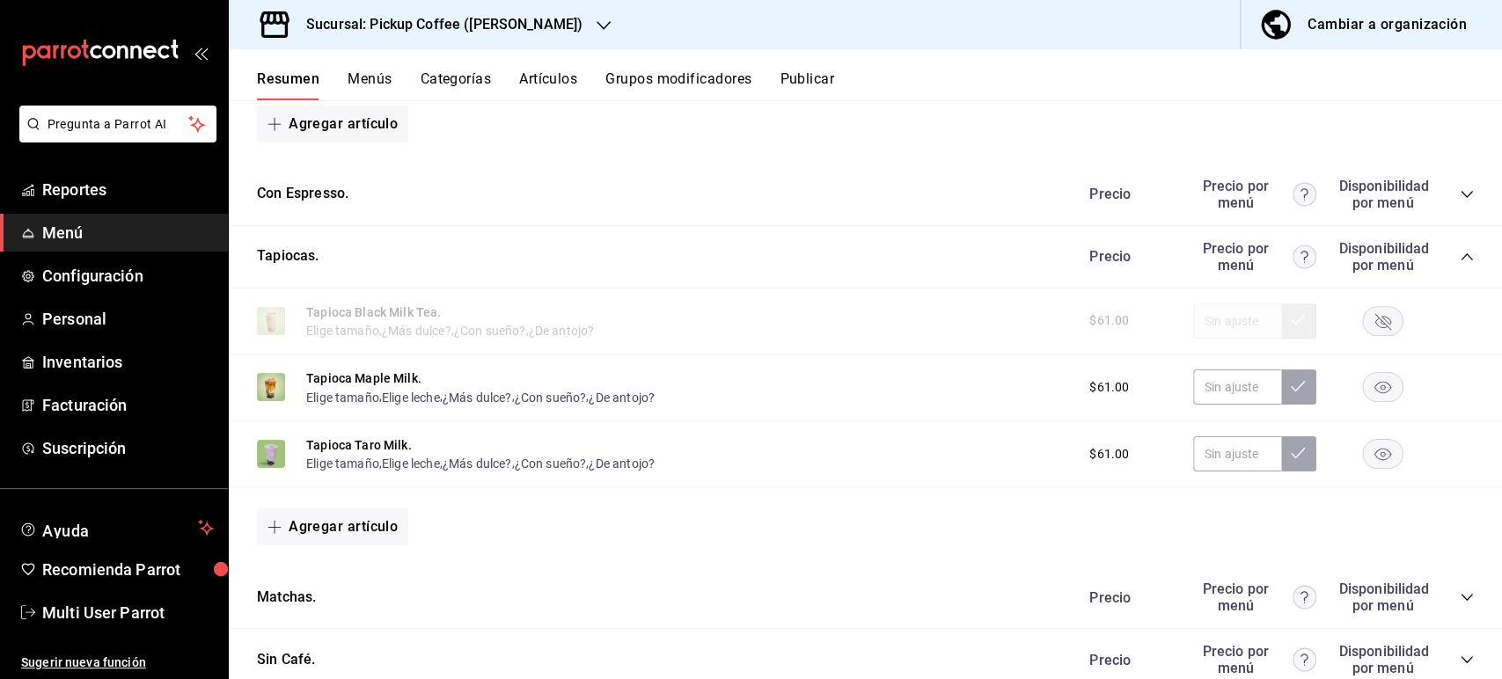
click at [823, 86] on button "Publicar" at bounding box center [807, 85] width 55 height 30
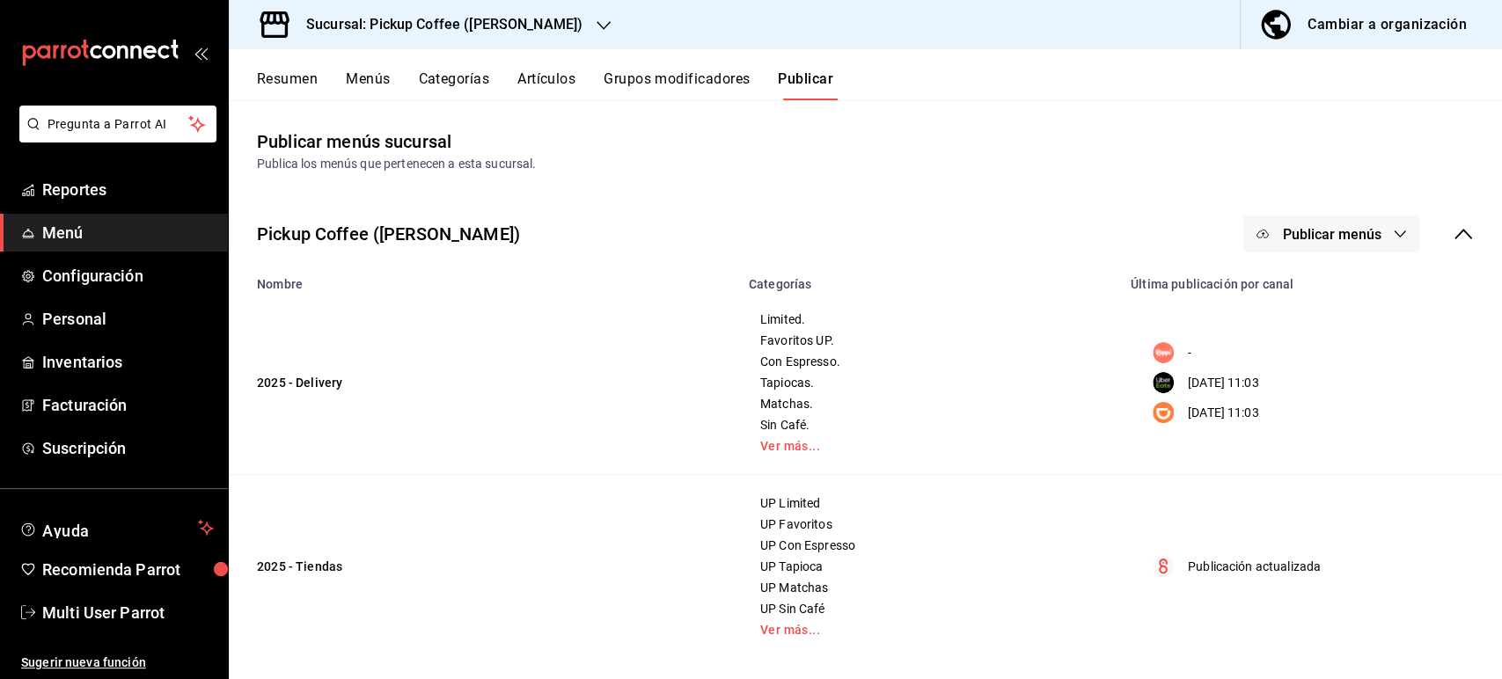
click at [1355, 226] on span "Publicar menús" at bounding box center [1331, 234] width 99 height 17
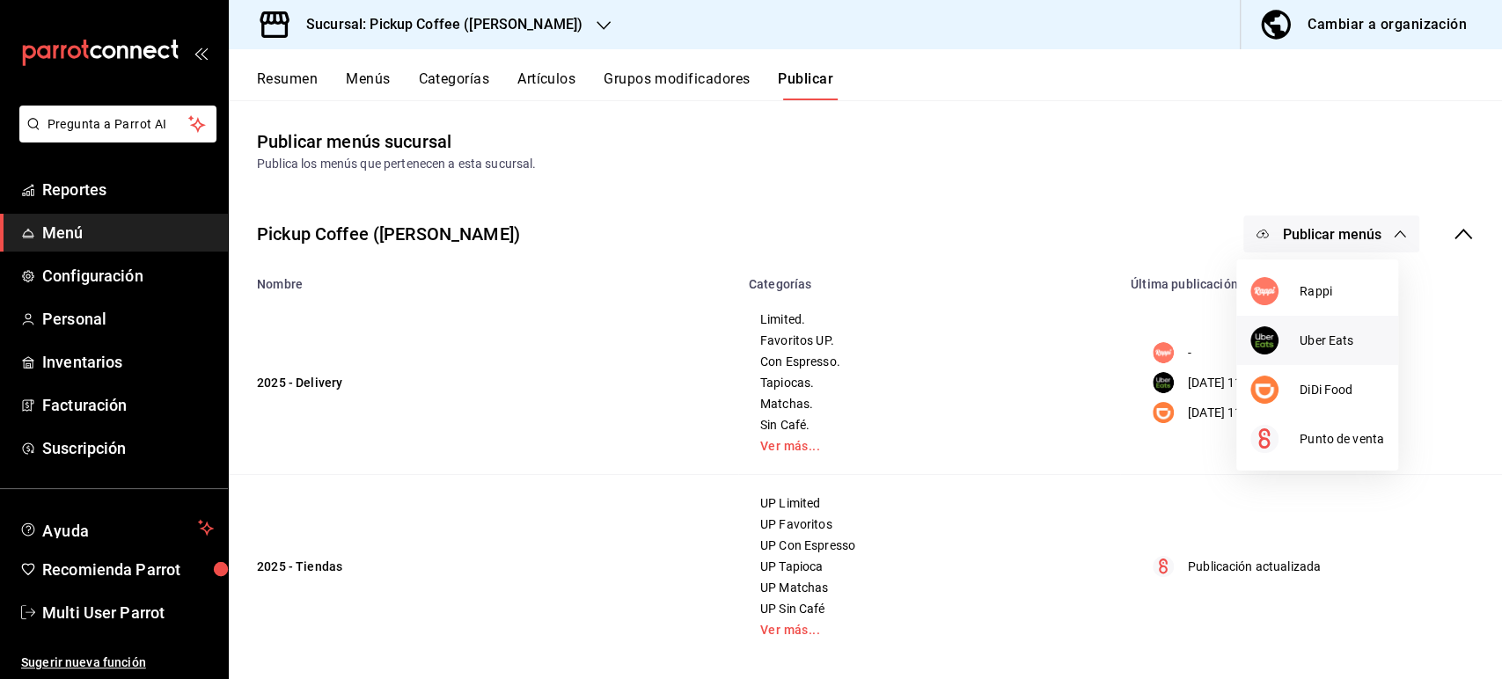
click at [1288, 349] on div at bounding box center [1275, 341] width 49 height 28
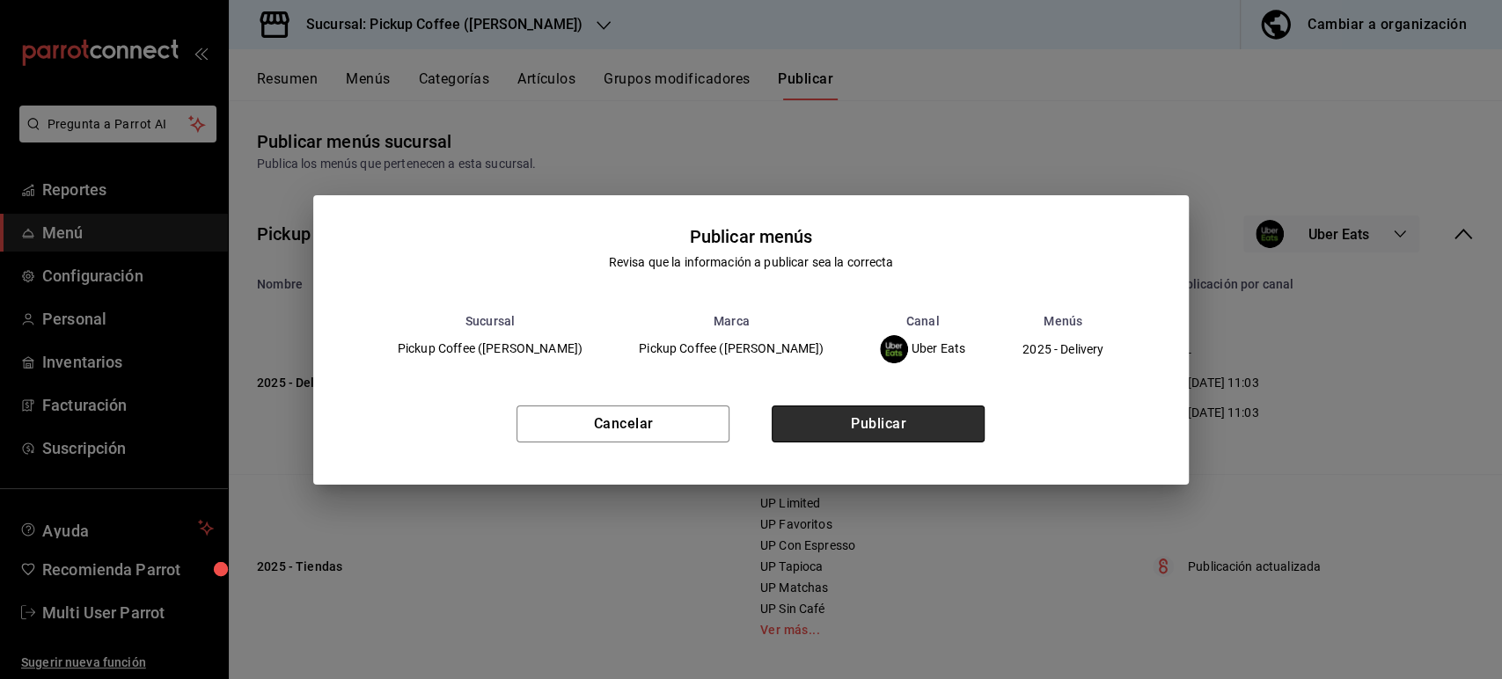
click at [955, 426] on button "Publicar" at bounding box center [878, 424] width 213 height 37
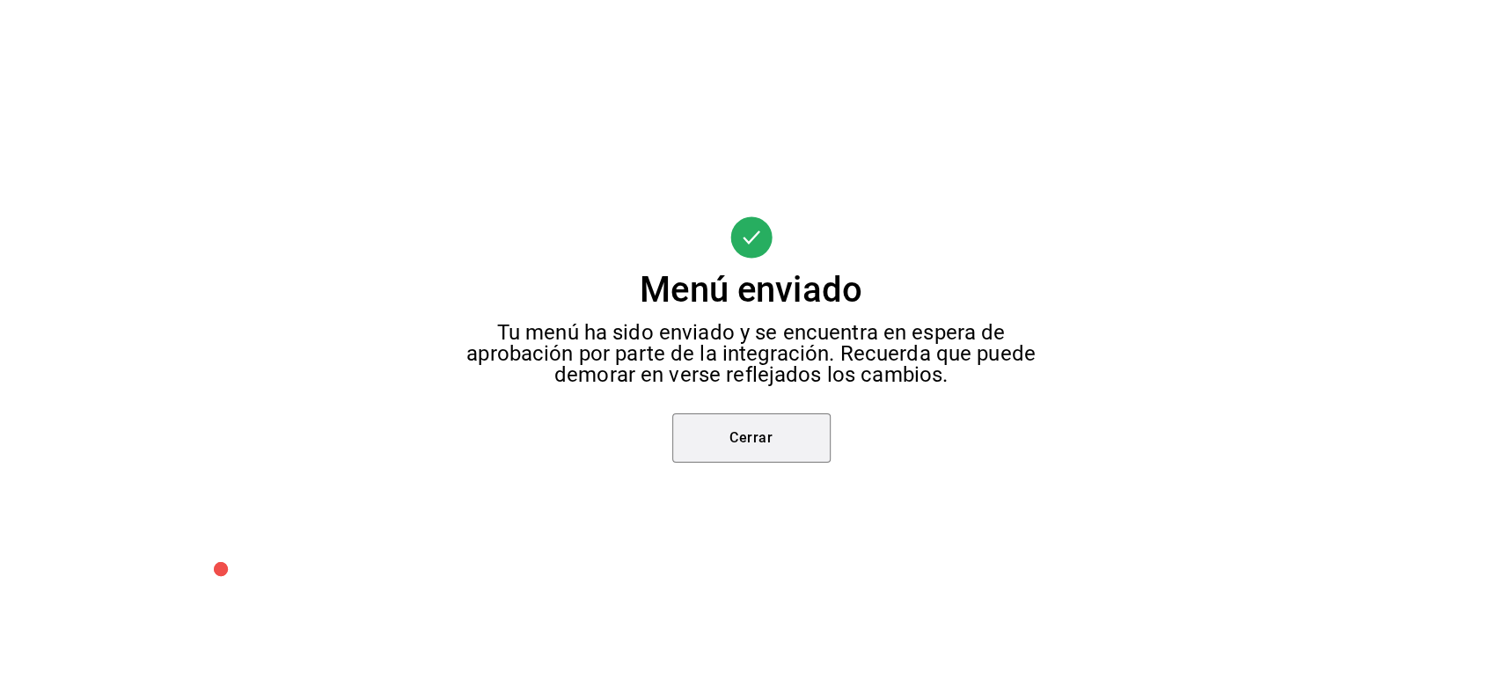
click at [753, 436] on button "Cerrar" at bounding box center [751, 438] width 158 height 49
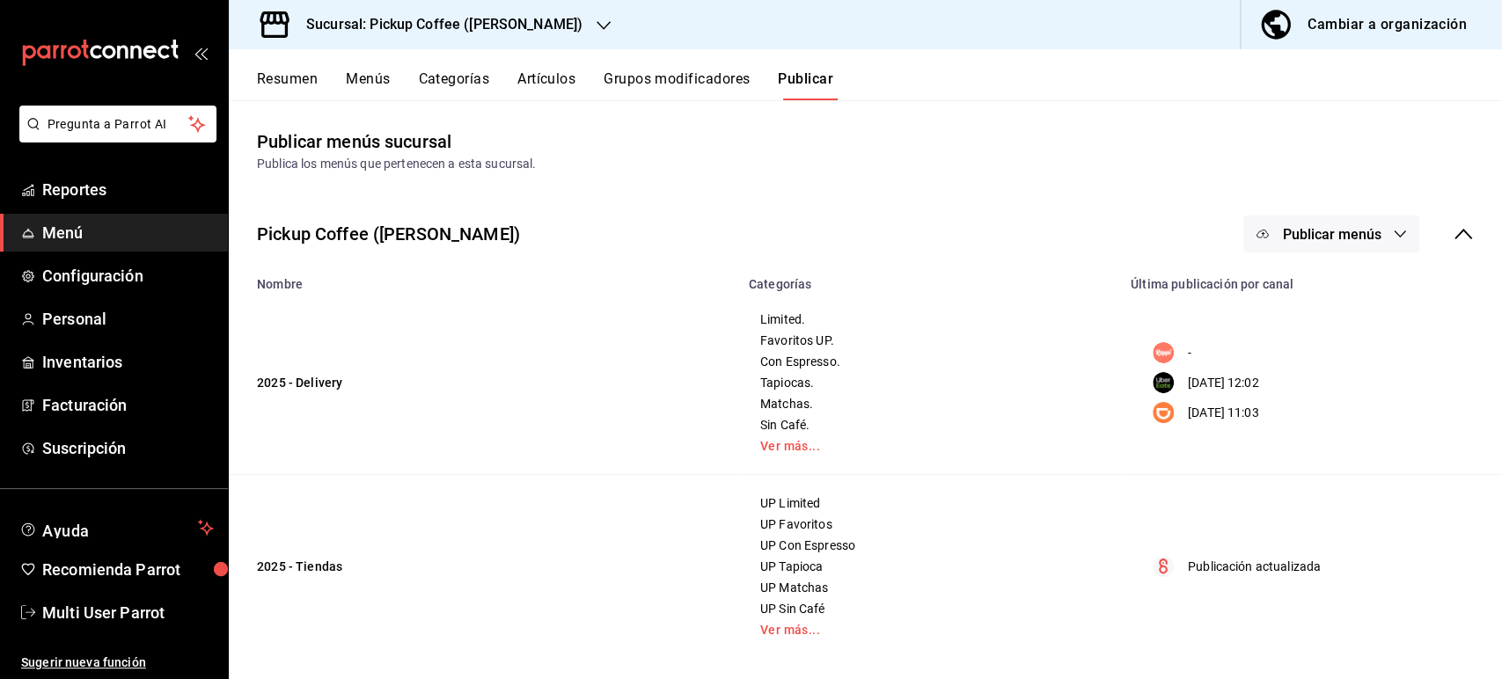
click at [1318, 243] on button "Publicar menús" at bounding box center [1332, 234] width 176 height 37
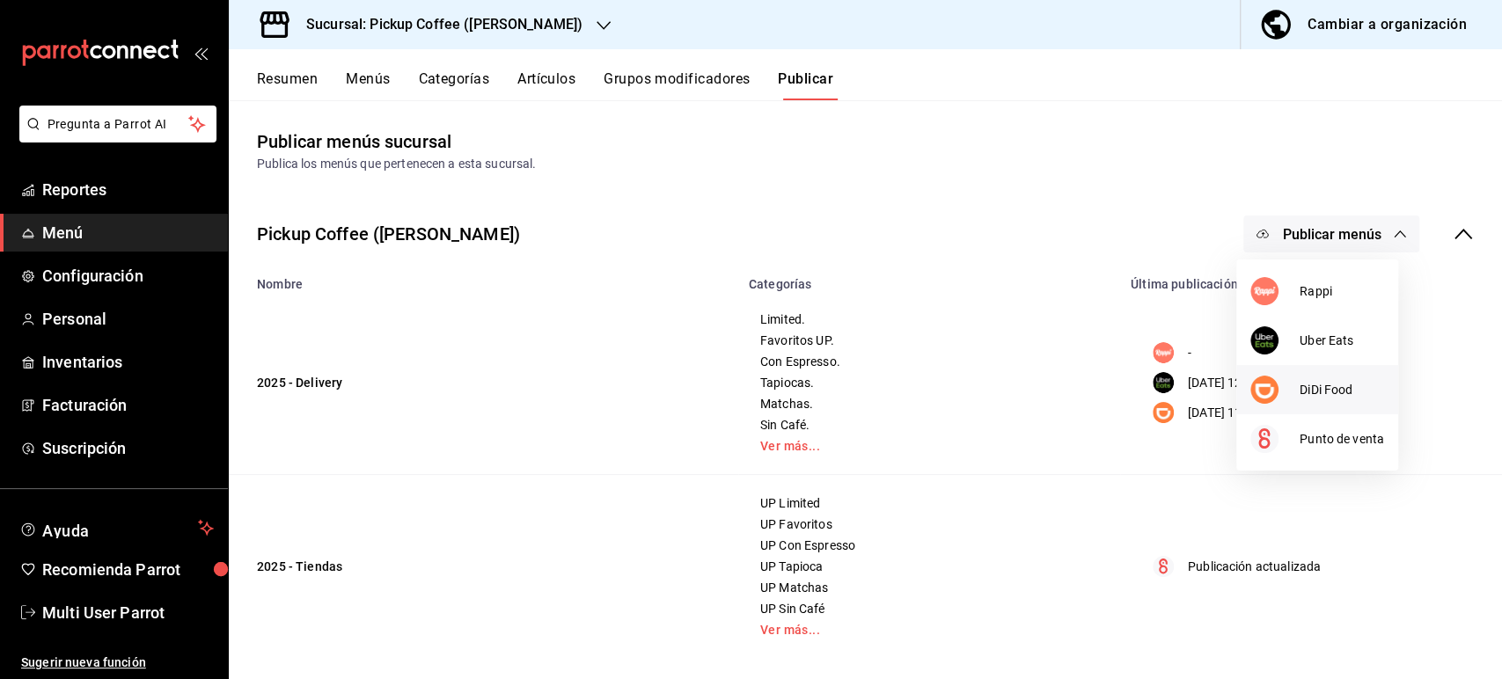
click at [1311, 393] on span "DiDi Food" at bounding box center [1342, 390] width 84 height 18
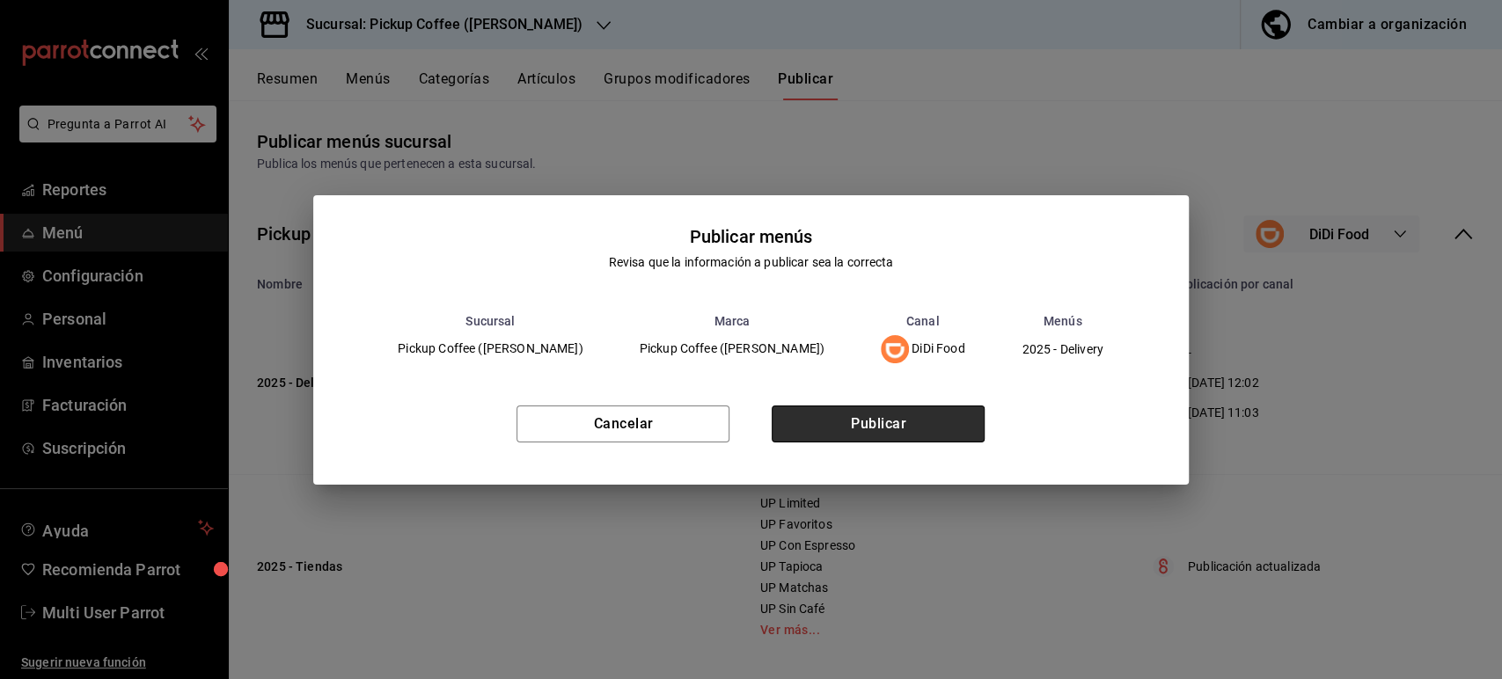
click at [915, 421] on button "Publicar" at bounding box center [878, 424] width 213 height 37
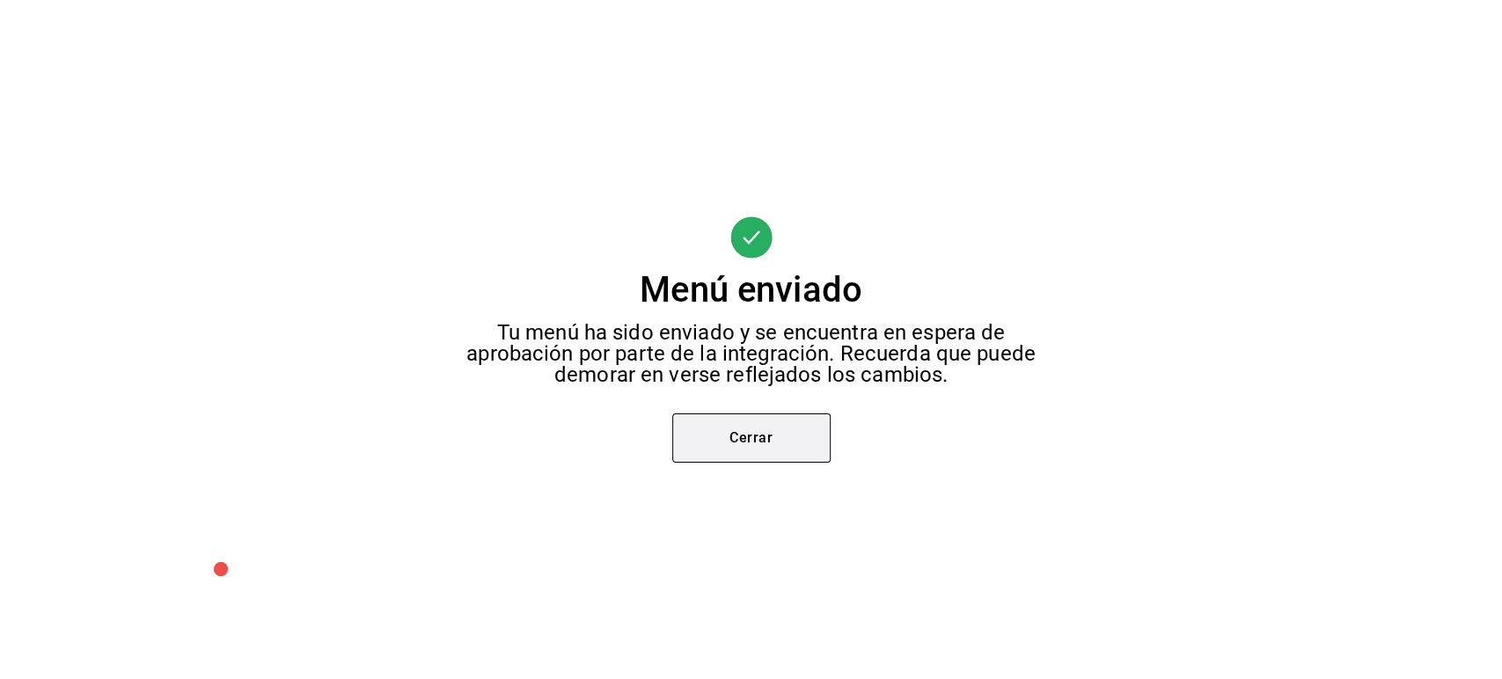
click at [714, 437] on button "Cerrar" at bounding box center [751, 438] width 158 height 49
click at [714, 437] on div "Menú enviado Tu menú ha sido enviado y se encuentra en espera de aprobación por…" at bounding box center [751, 339] width 1502 height 679
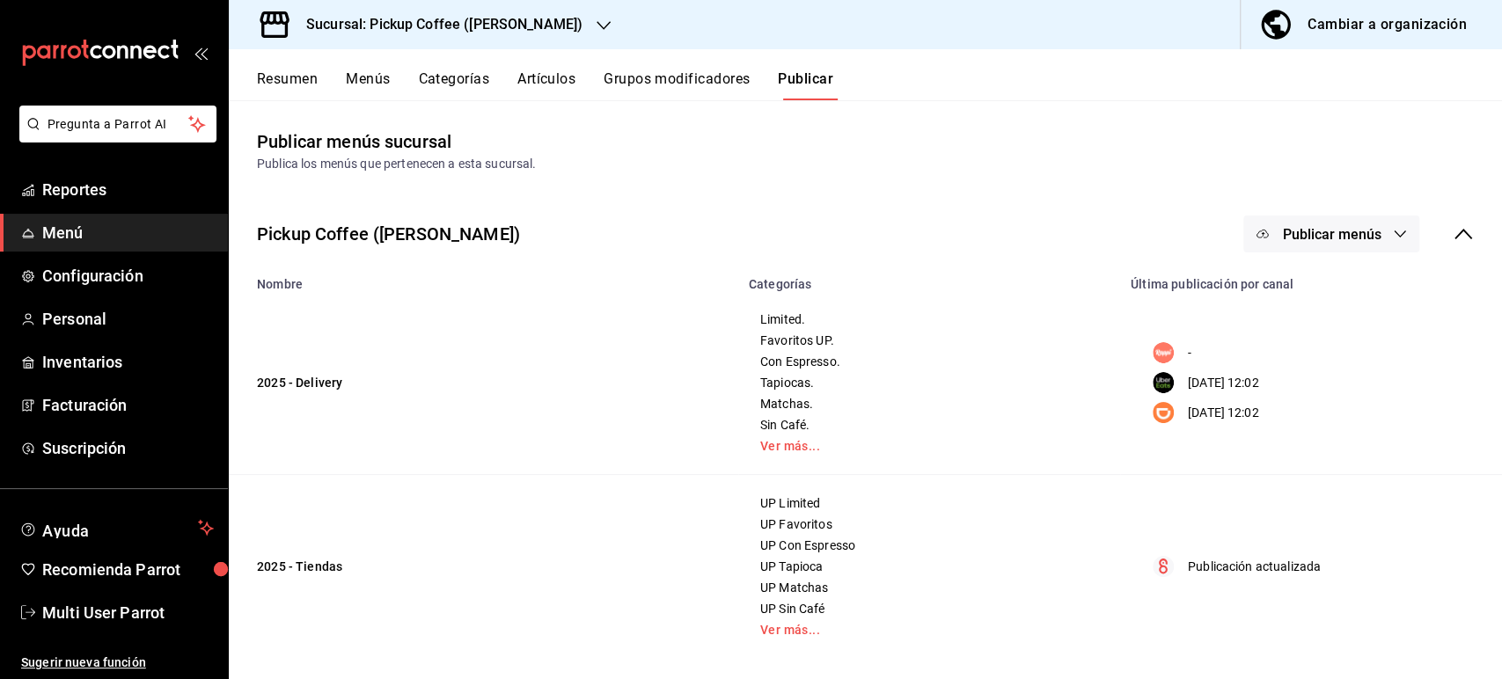
click at [714, 437] on div at bounding box center [751, 339] width 1502 height 679
click at [281, 70] on button "Resumen" at bounding box center [287, 85] width 61 height 30
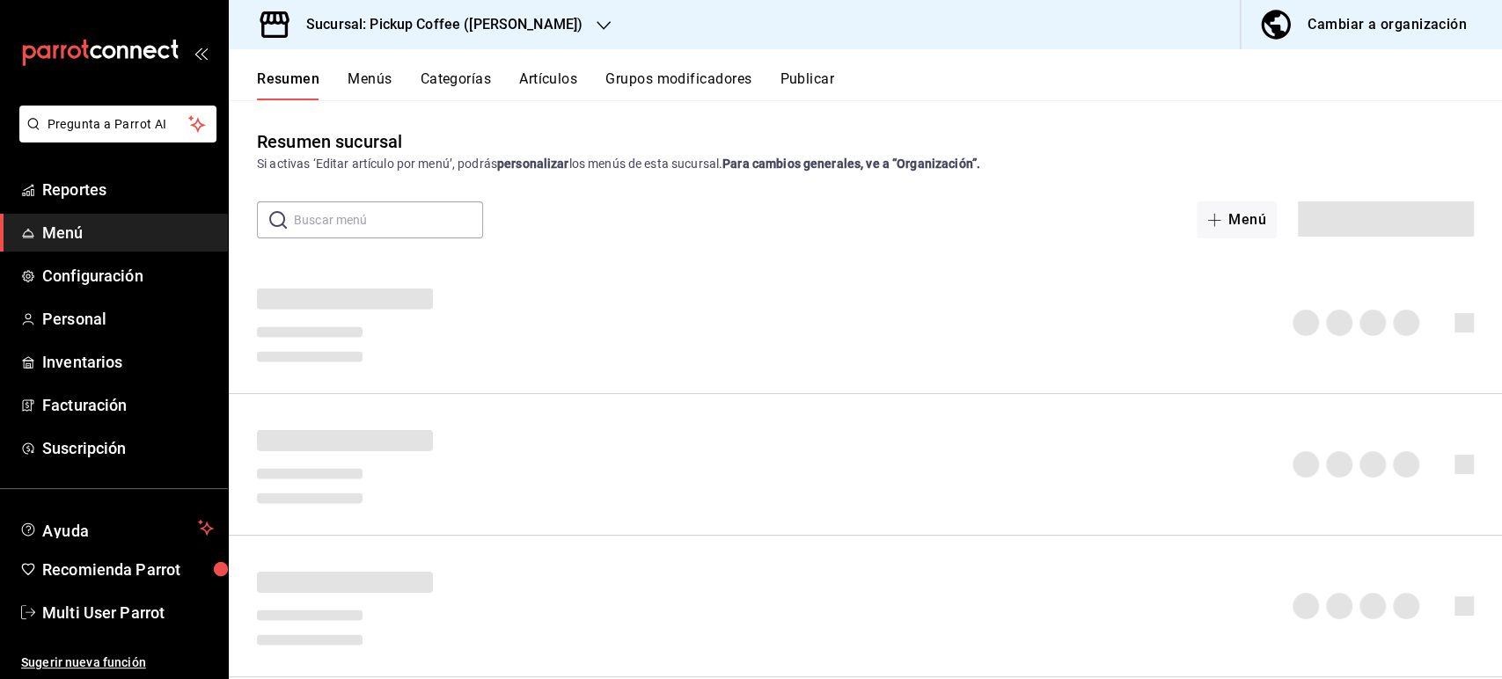
click at [547, 37] on div "Sucursal: Pickup Coffee ([PERSON_NAME])" at bounding box center [430, 24] width 375 height 49
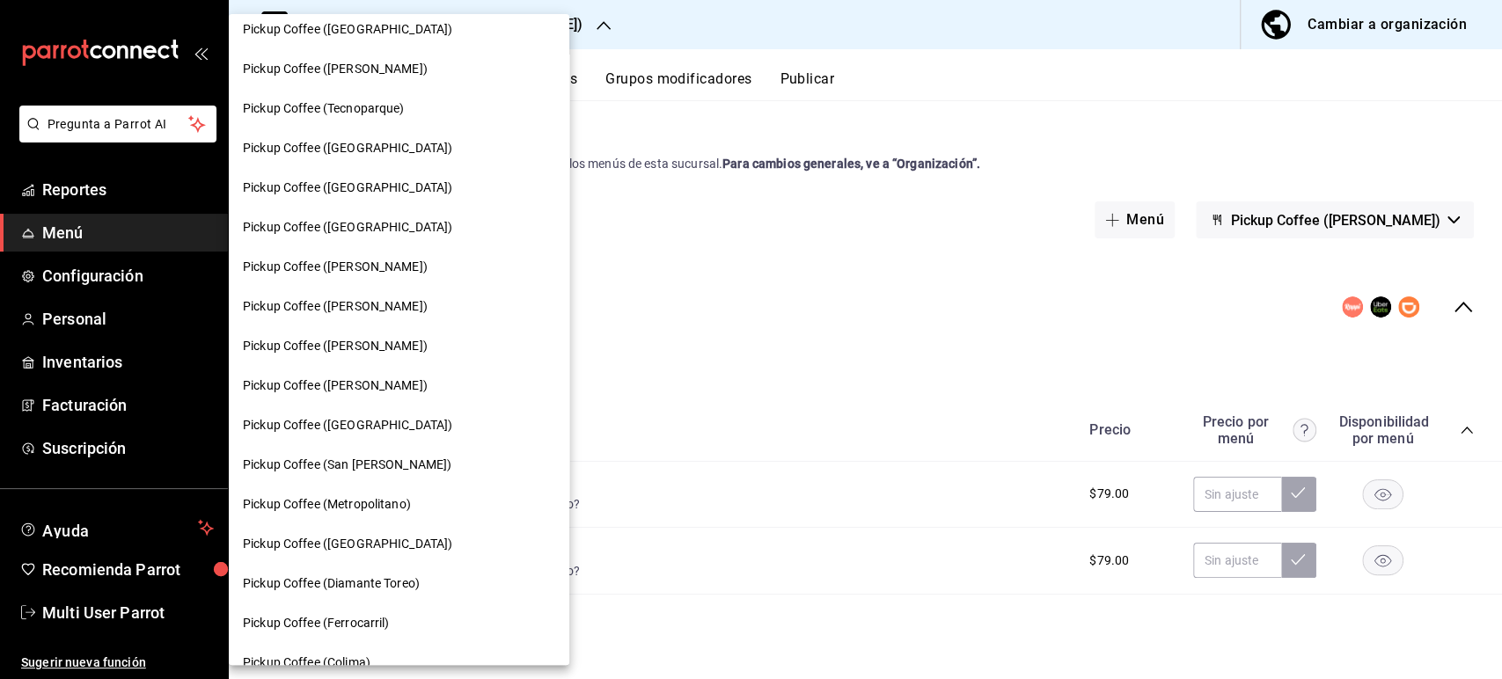
scroll to position [409, 0]
click at [357, 468] on span "Pickup Coffee (San [PERSON_NAME])" at bounding box center [347, 463] width 209 height 18
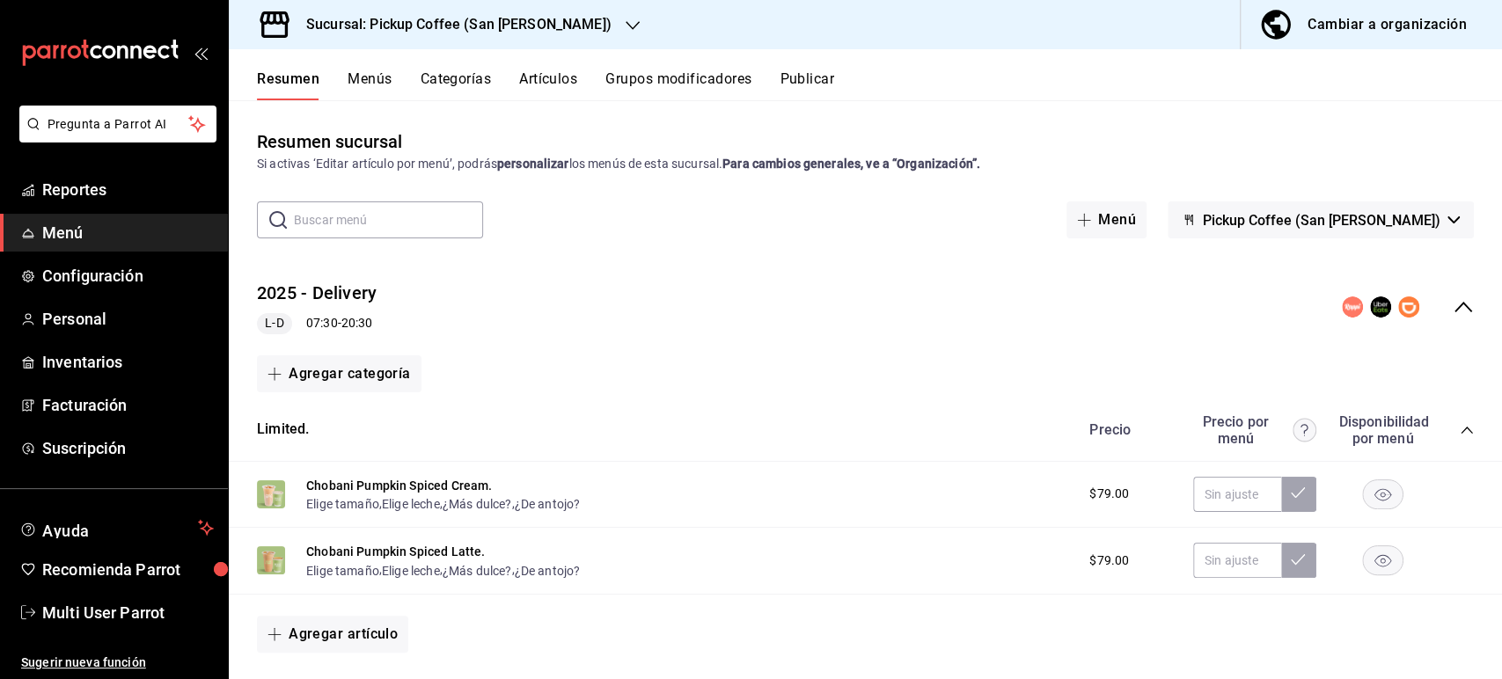
click at [1460, 433] on icon "collapse-category-row" at bounding box center [1467, 430] width 14 height 14
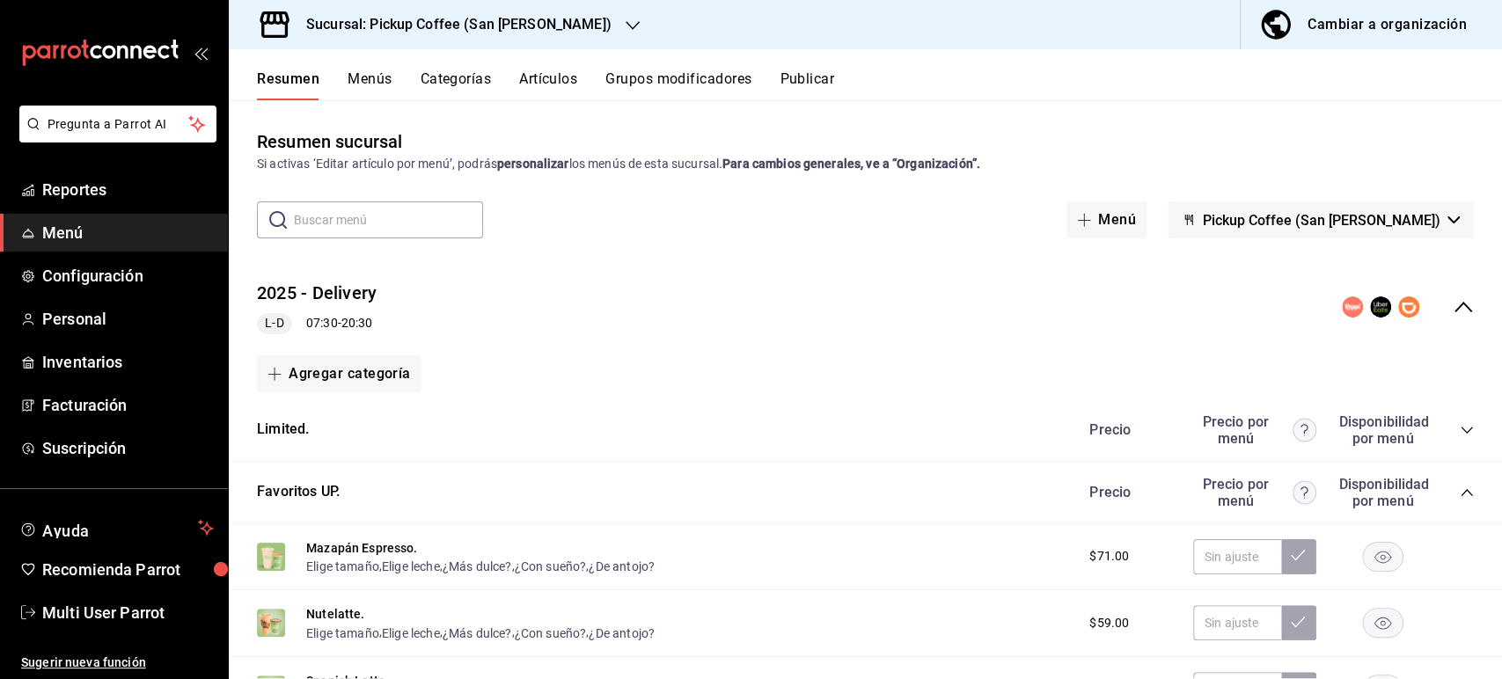
click at [1460, 495] on icon "collapse-category-row" at bounding box center [1467, 493] width 14 height 14
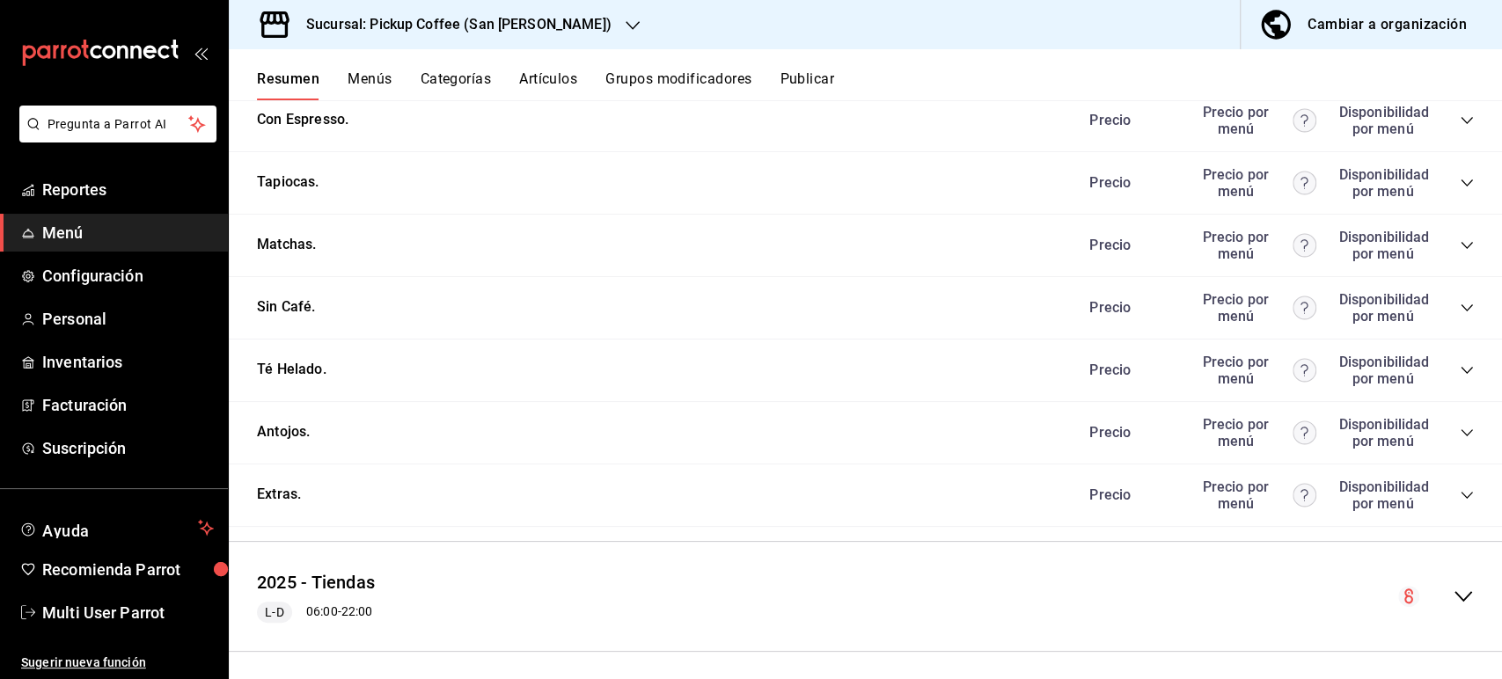
scroll to position [440, 0]
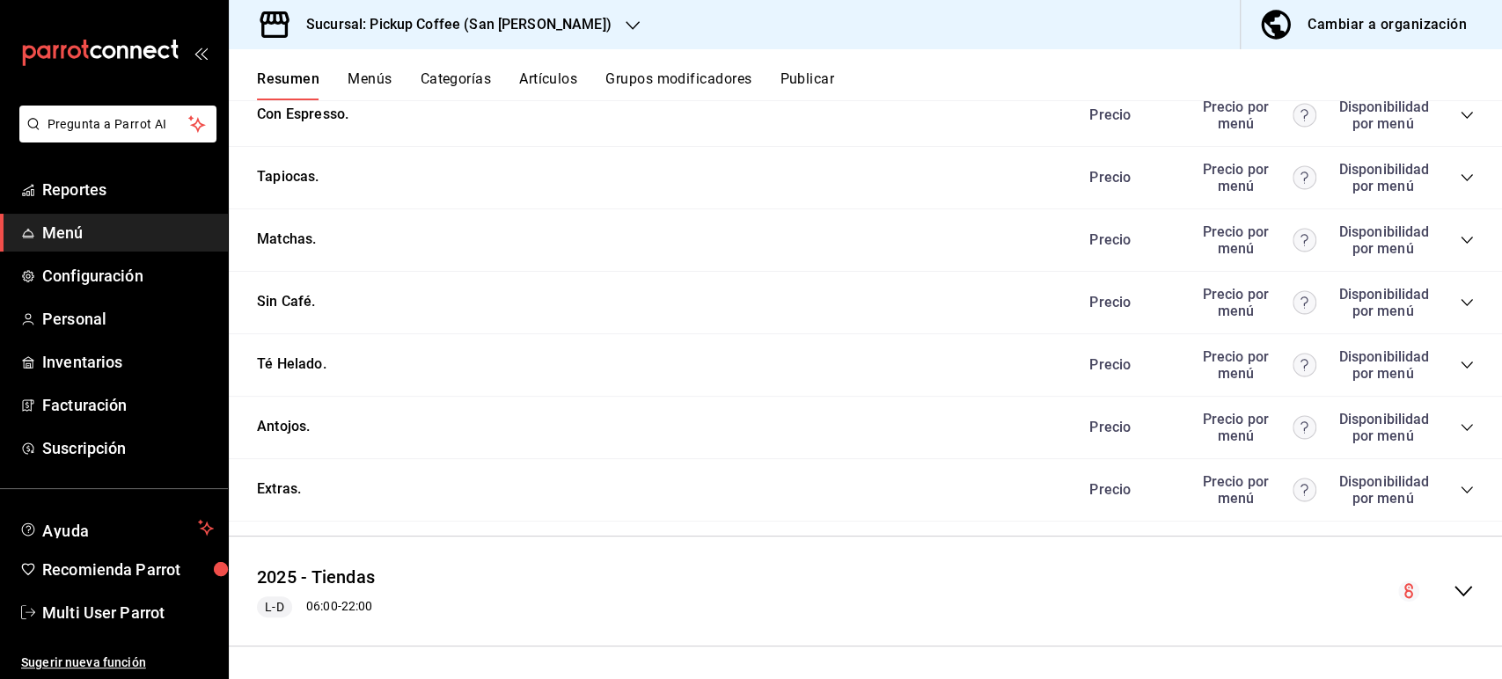
click at [1458, 441] on div "Antojos. [PERSON_NAME] por menú Disponibilidad por menú" at bounding box center [865, 428] width 1273 height 62
click at [1460, 435] on icon "collapse-category-row" at bounding box center [1467, 428] width 14 height 14
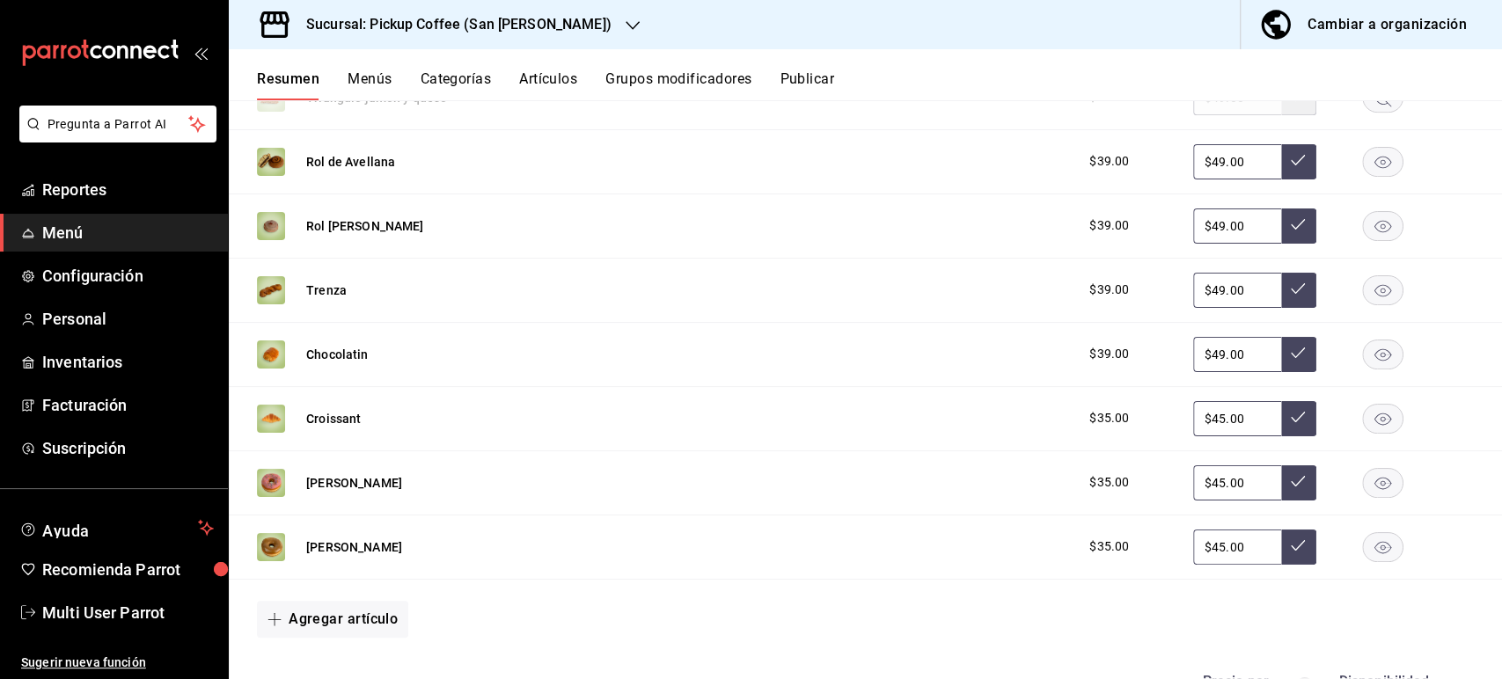
scroll to position [939, 0]
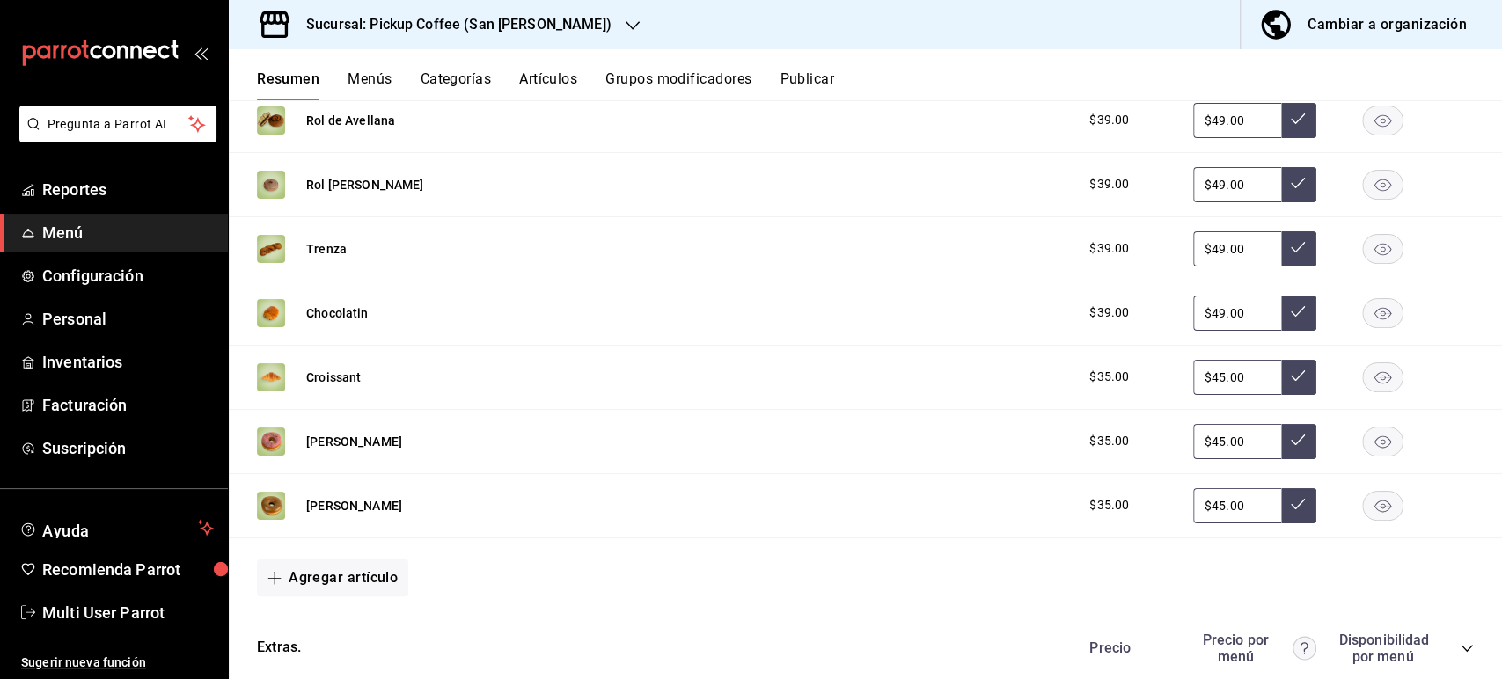
click at [1366, 135] on rect "button" at bounding box center [1383, 120] width 40 height 29
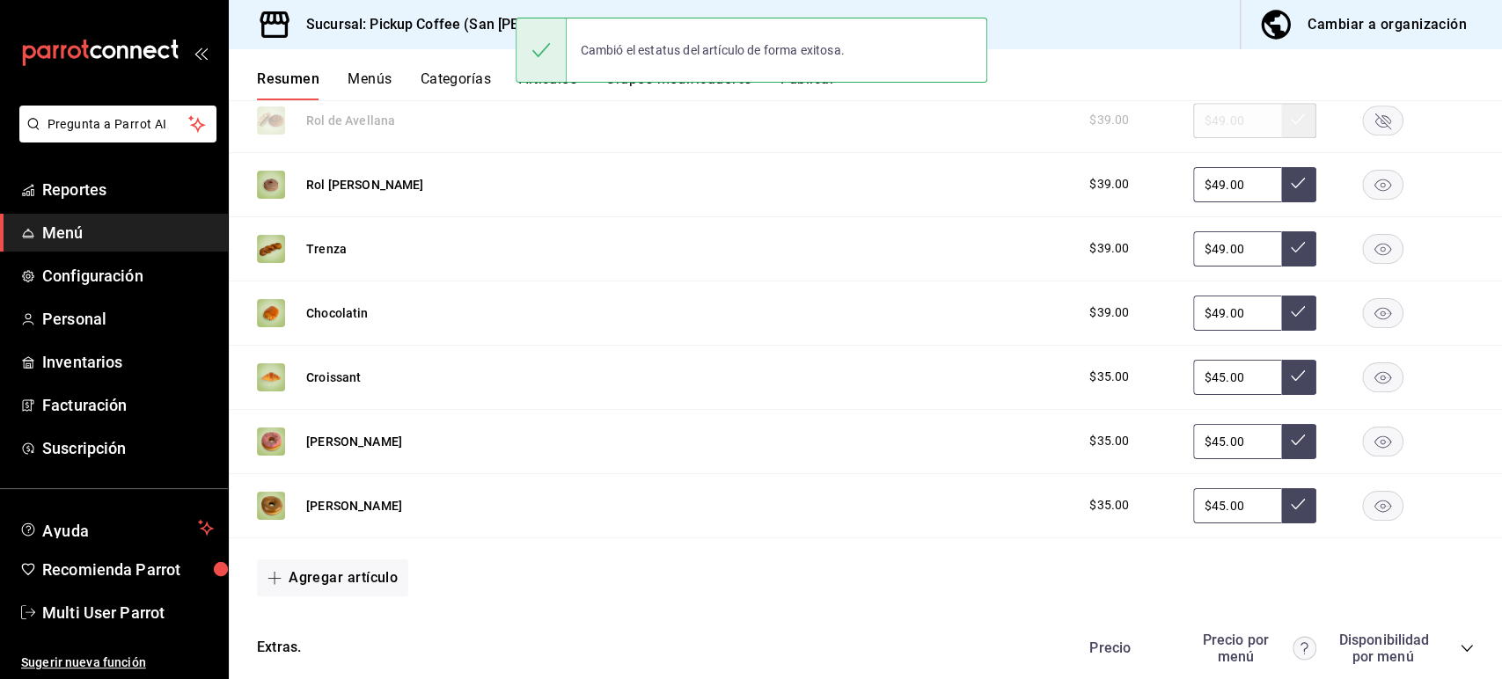
click at [1375, 185] on icon "button" at bounding box center [1383, 185] width 17 height 12
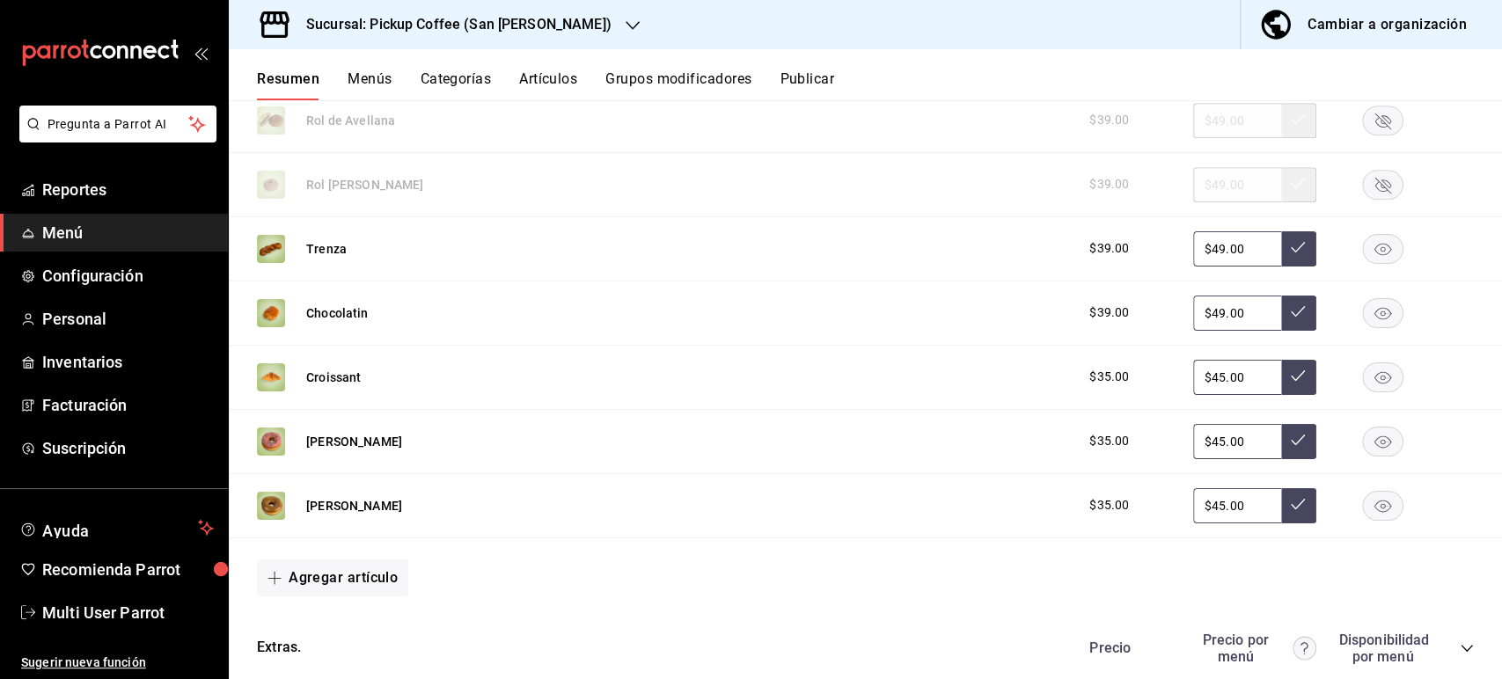
click at [829, 82] on button "Publicar" at bounding box center [807, 85] width 55 height 30
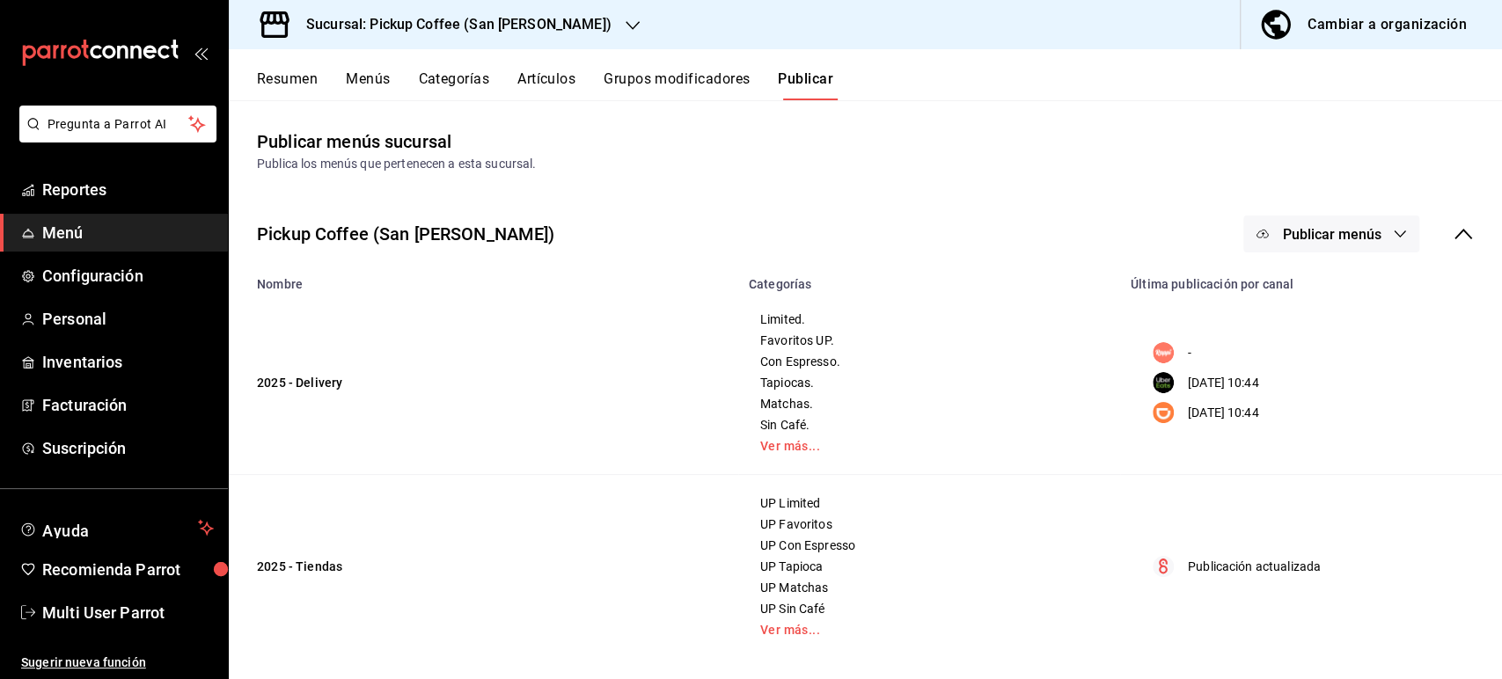
click at [1368, 231] on button "Publicar menús" at bounding box center [1332, 234] width 176 height 37
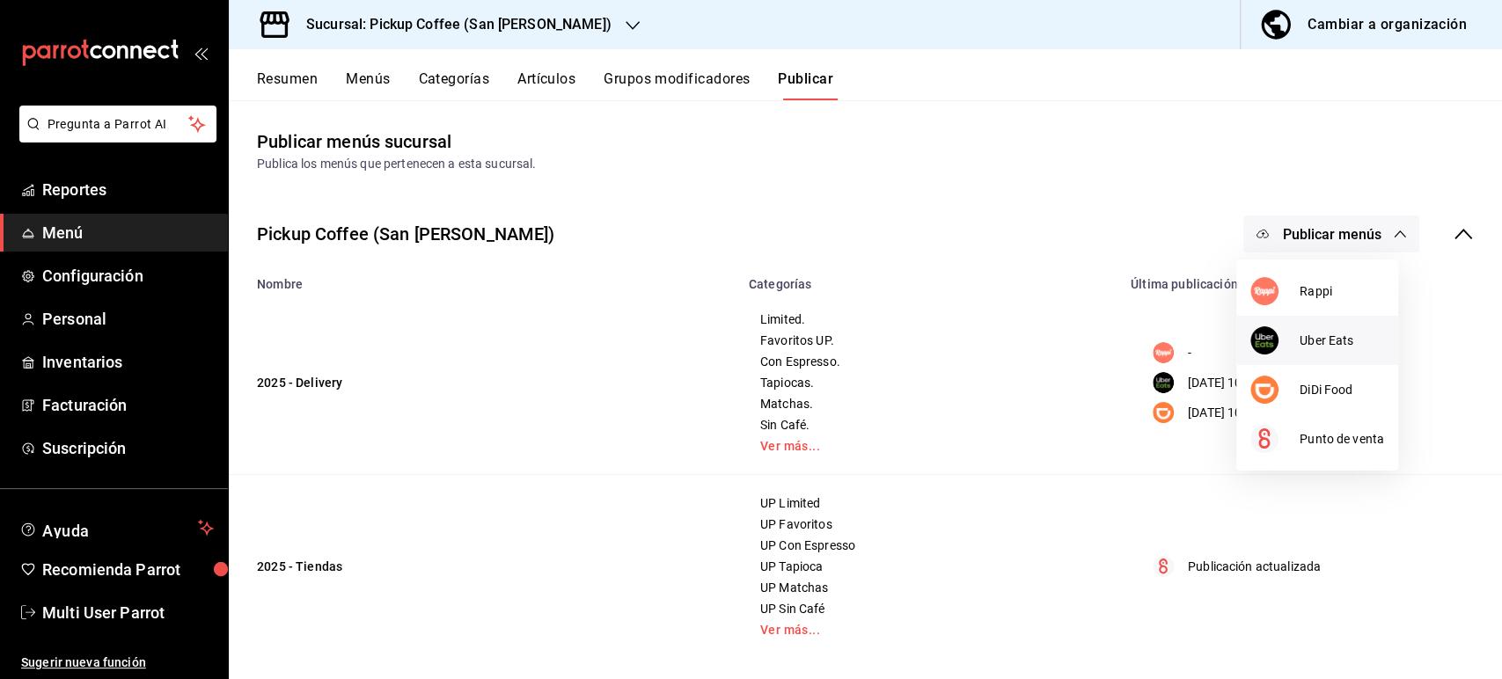
click at [1345, 332] on span "Uber Eats" at bounding box center [1342, 341] width 84 height 18
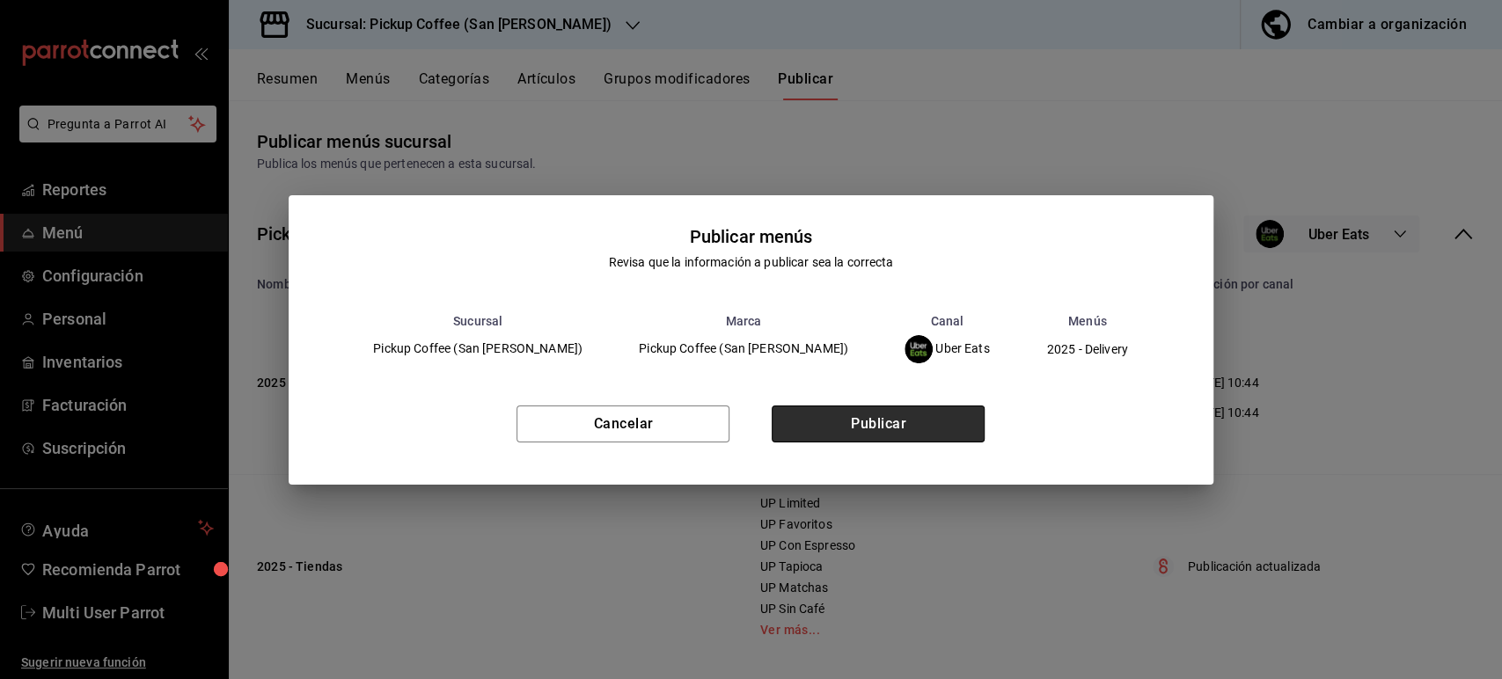
click at [965, 429] on button "Publicar" at bounding box center [878, 424] width 213 height 37
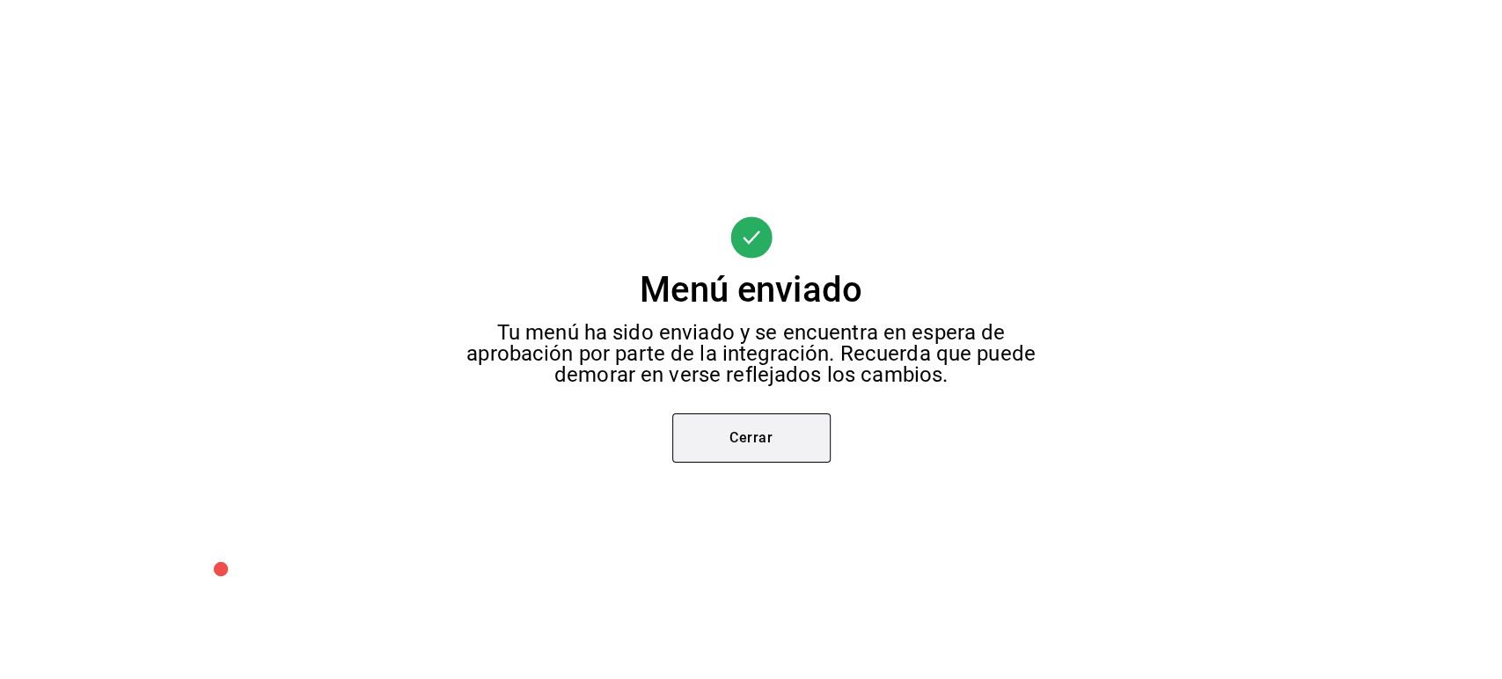
click at [781, 458] on div "Menú enviado Tu menú ha sido enviado y se encuentra en espera de aprobación por…" at bounding box center [751, 339] width 1502 height 679
click at [781, 458] on button "Cerrar" at bounding box center [751, 438] width 158 height 49
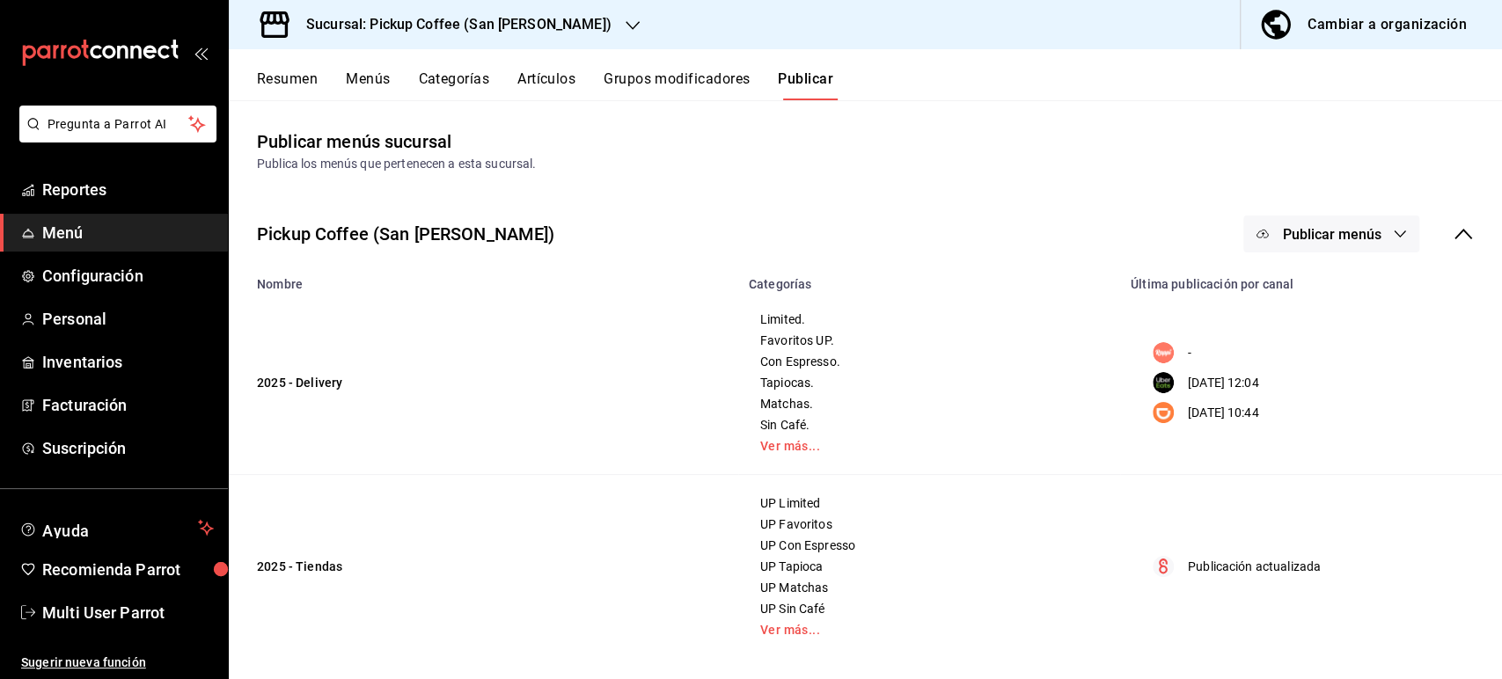
click at [1376, 238] on button "Publicar menús" at bounding box center [1332, 234] width 176 height 37
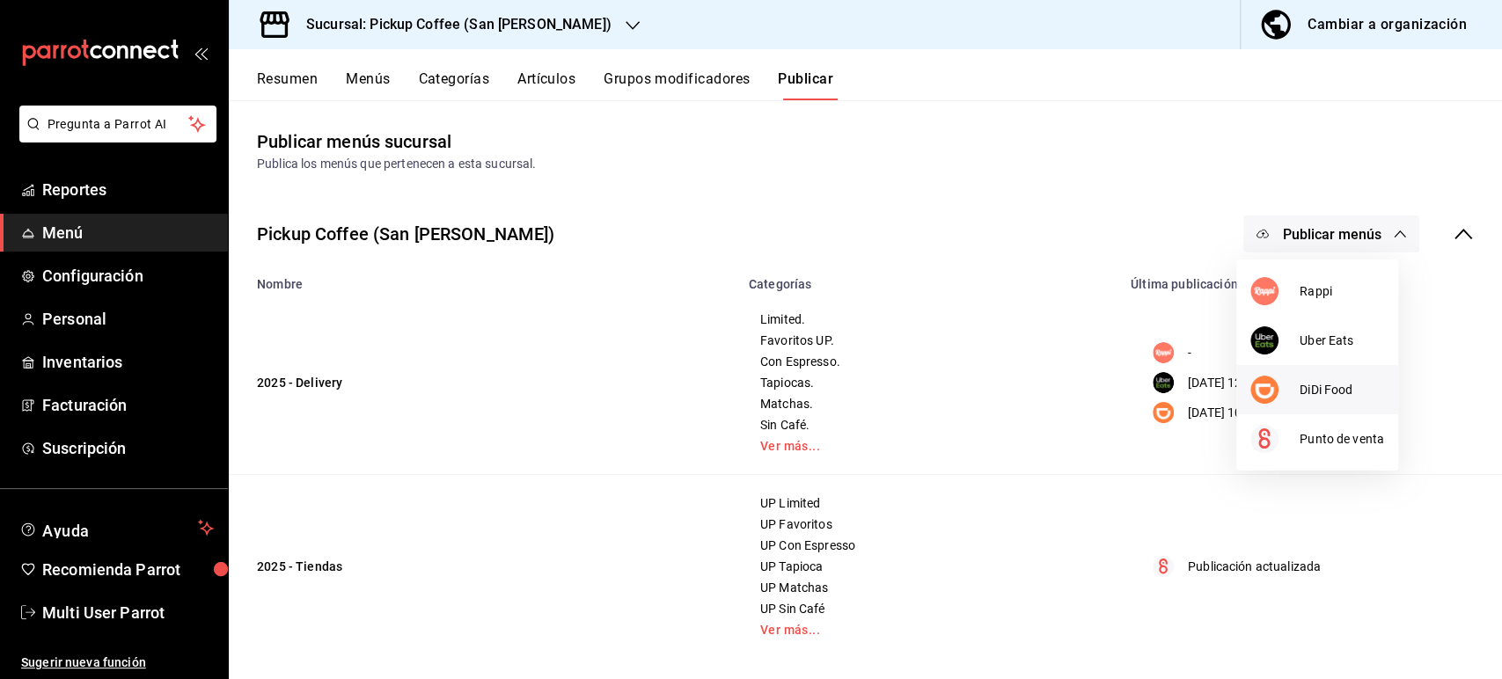
click at [1324, 396] on span "DiDi Food" at bounding box center [1342, 390] width 84 height 18
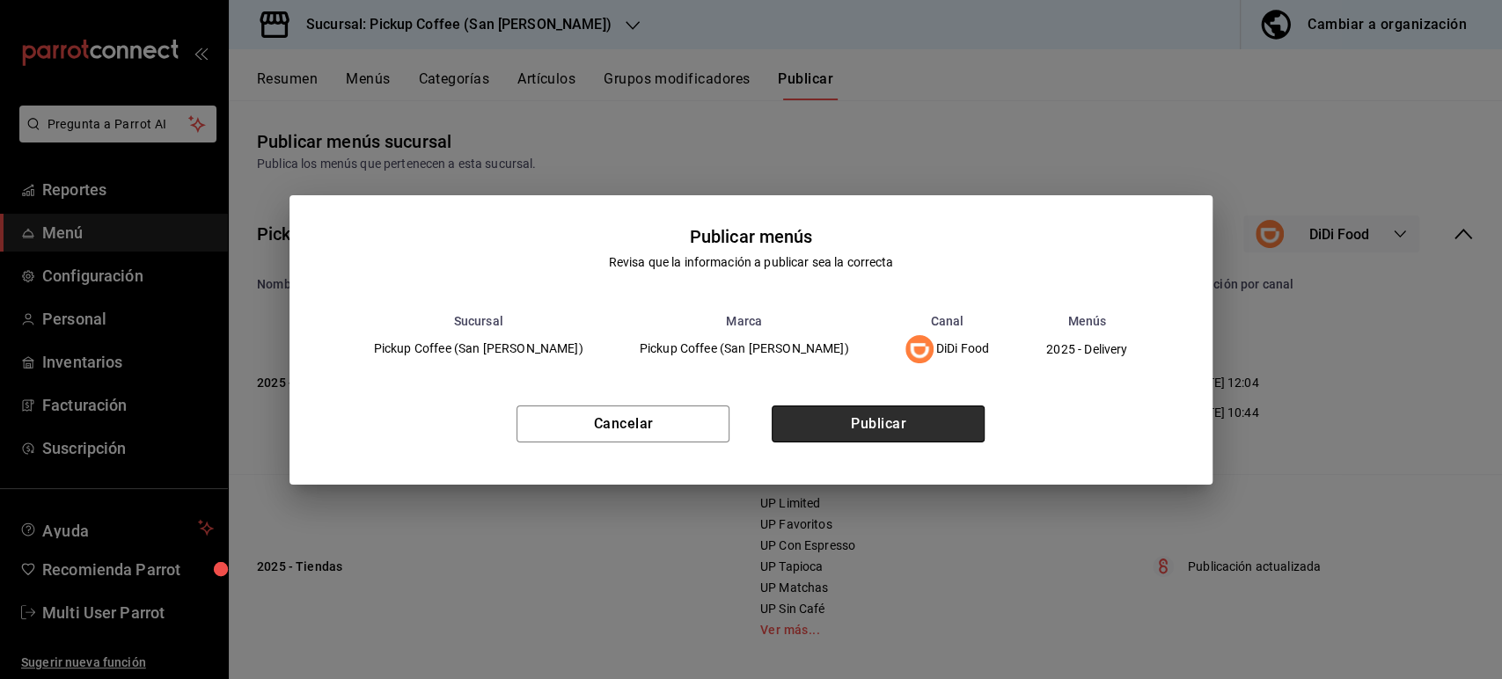
click at [945, 422] on button "Publicar" at bounding box center [878, 424] width 213 height 37
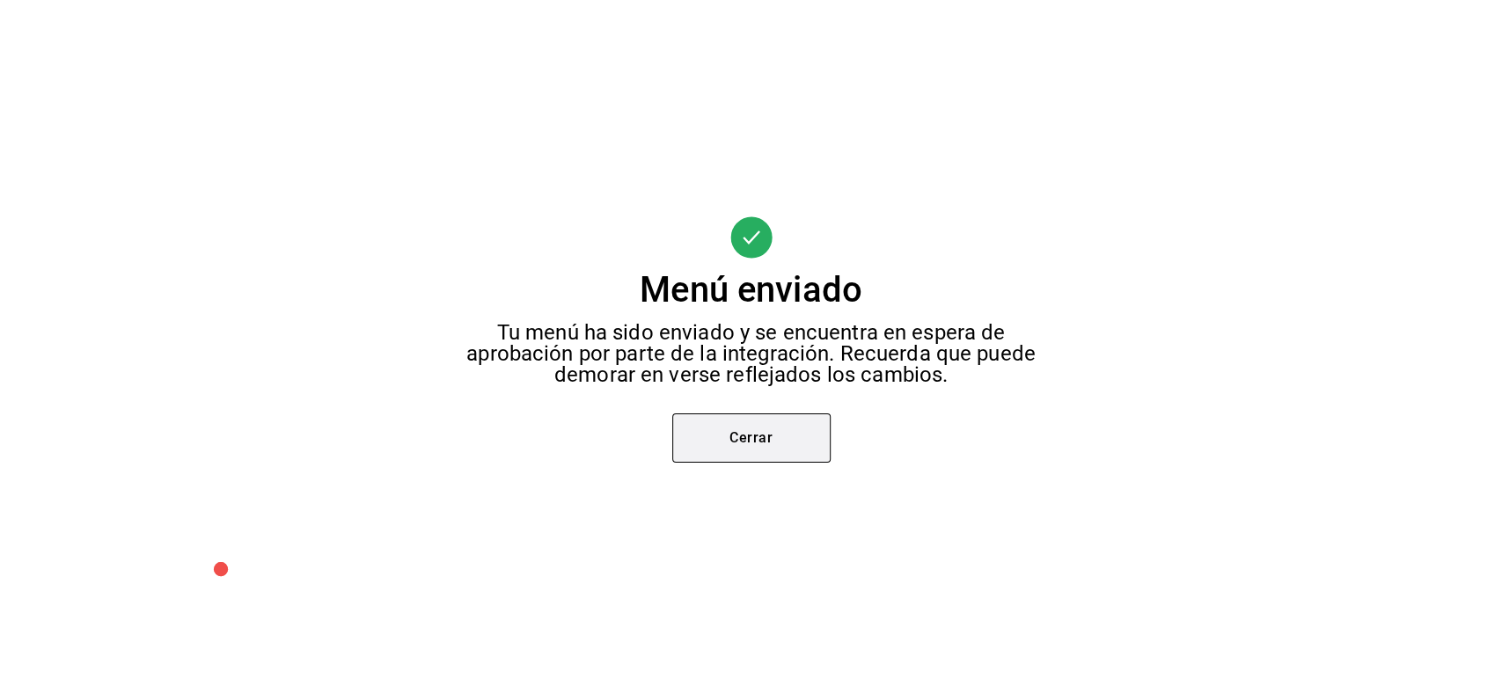
click at [809, 438] on button "Cerrar" at bounding box center [751, 438] width 158 height 49
